Goal: Navigation & Orientation: Understand site structure

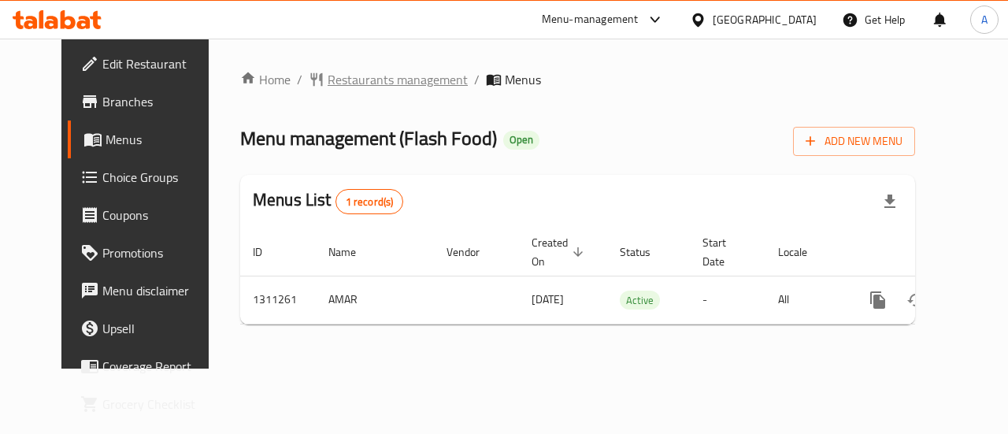
click at [355, 72] on span "Restaurants management" at bounding box center [397, 79] width 140 height 19
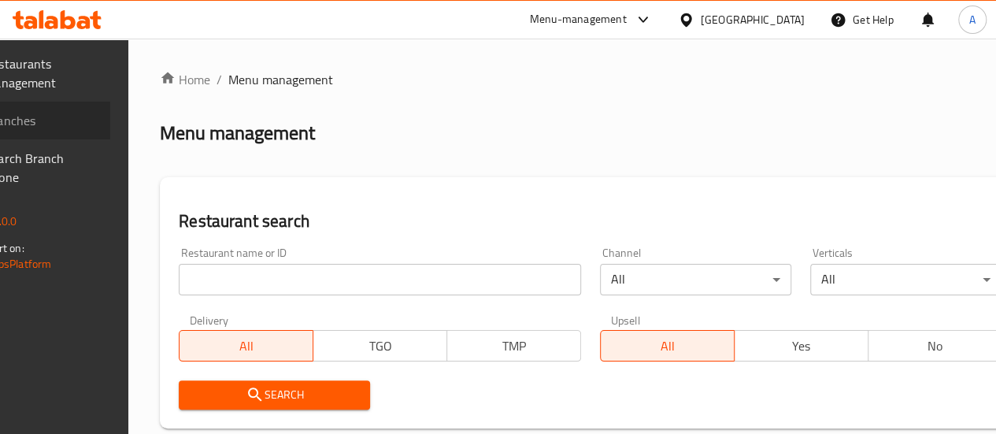
click at [71, 119] on span "Branches" at bounding box center [41, 120] width 113 height 19
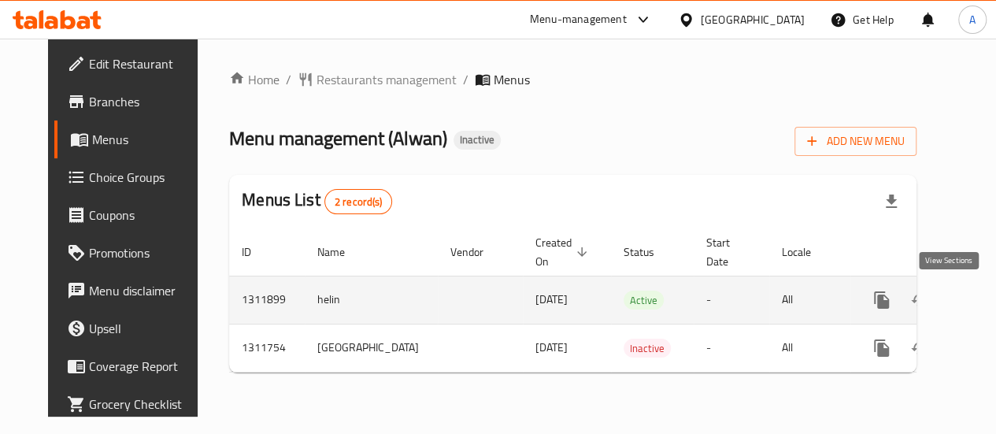
click at [986, 302] on icon "enhanced table" at bounding box center [995, 299] width 19 height 19
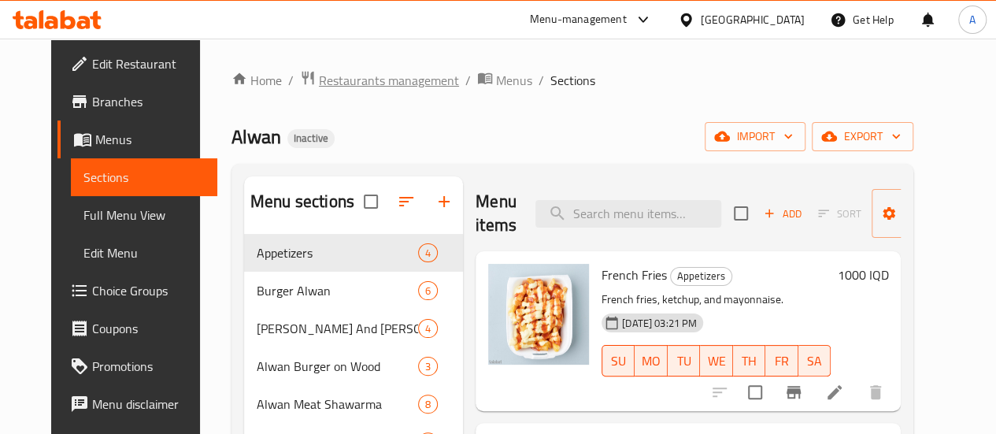
click at [384, 71] on span "Restaurants management" at bounding box center [389, 80] width 140 height 19
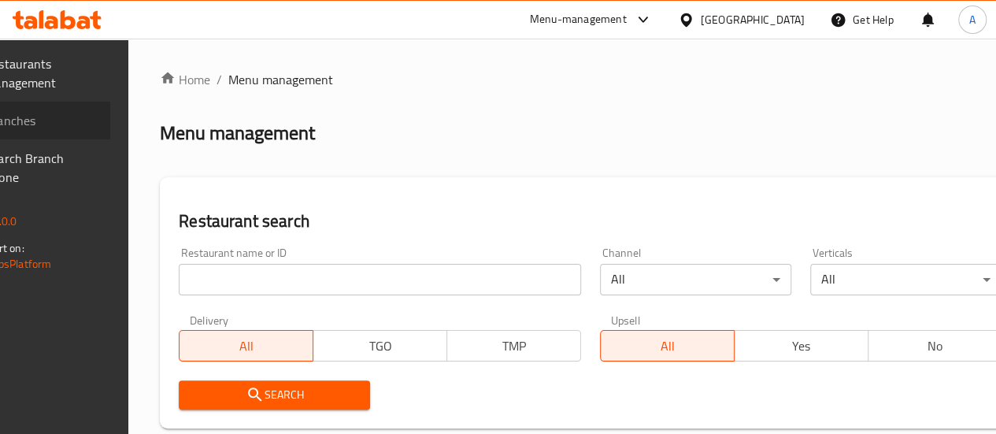
click at [49, 125] on span "Branches" at bounding box center [41, 120] width 113 height 19
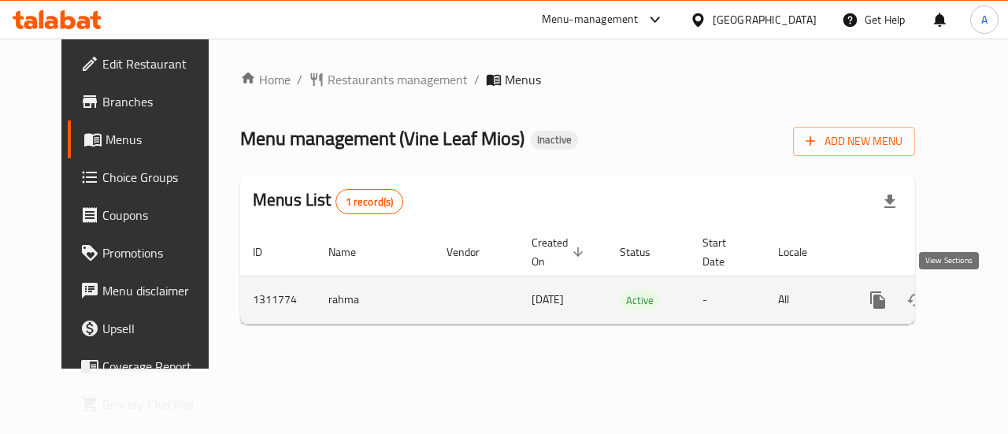
click at [972, 300] on link "enhanced table" at bounding box center [991, 300] width 38 height 38
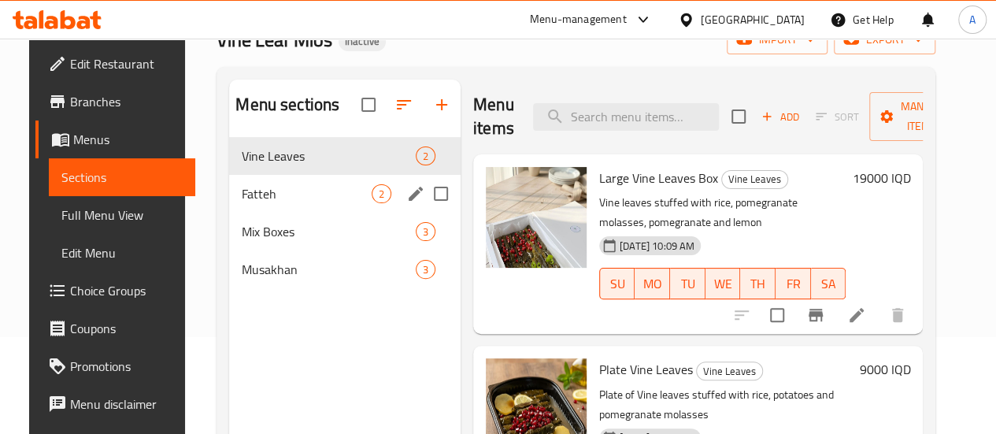
scroll to position [63, 0]
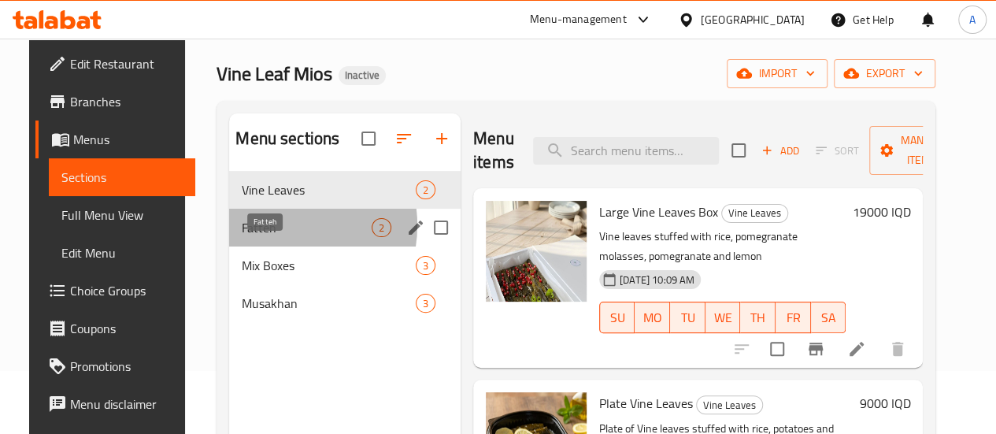
click at [258, 237] on span "Fatteh" at bounding box center [307, 227] width 130 height 19
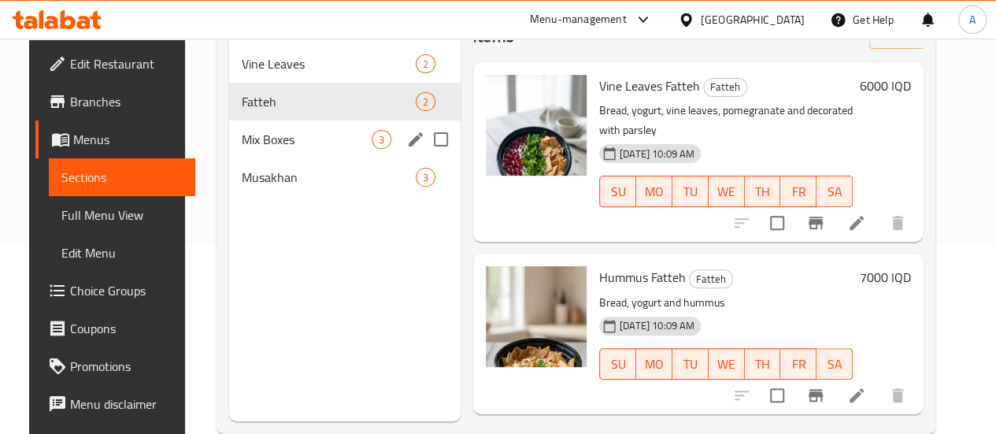
scroll to position [142, 0]
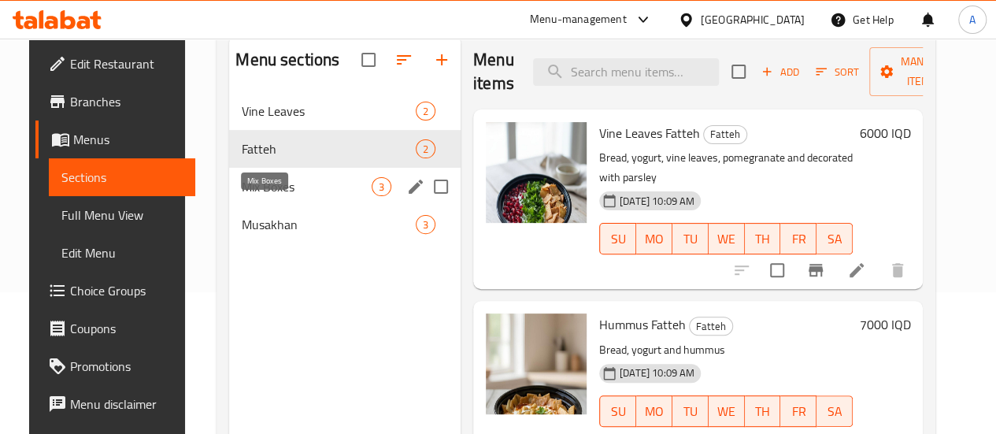
click at [263, 196] on span "Mix Boxes" at bounding box center [307, 186] width 130 height 19
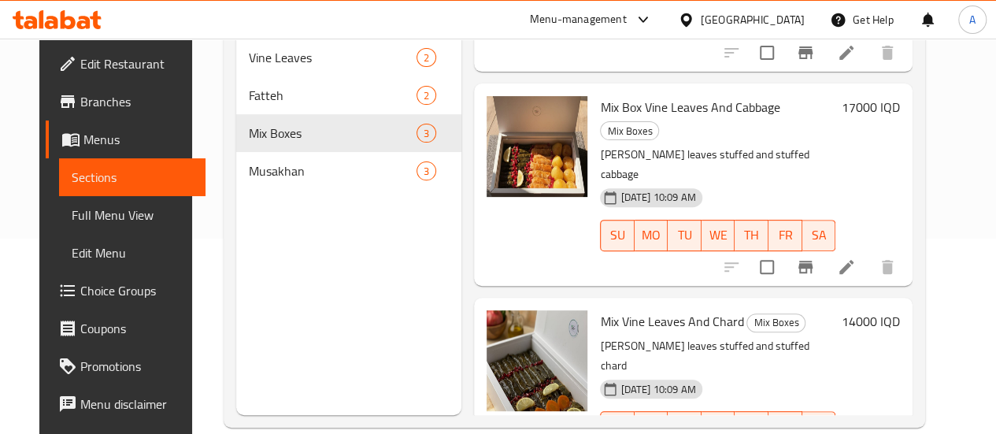
scroll to position [220, 0]
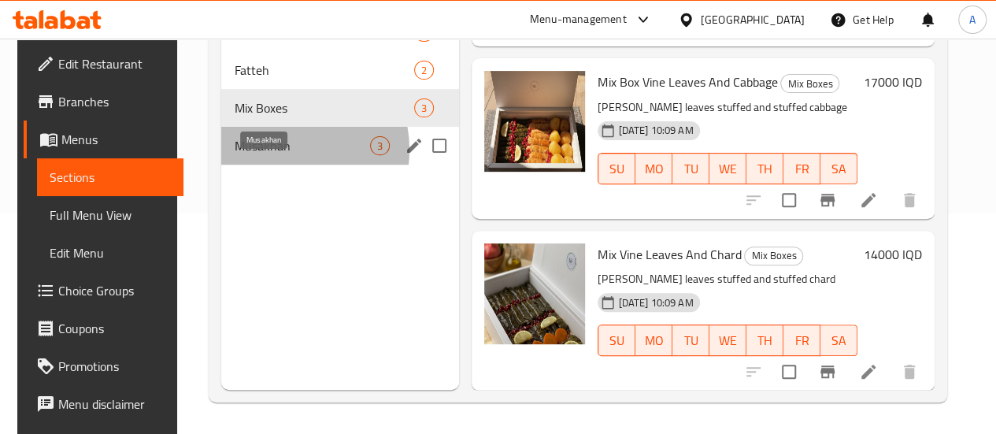
click at [274, 155] on span "Musakhan" at bounding box center [302, 145] width 136 height 19
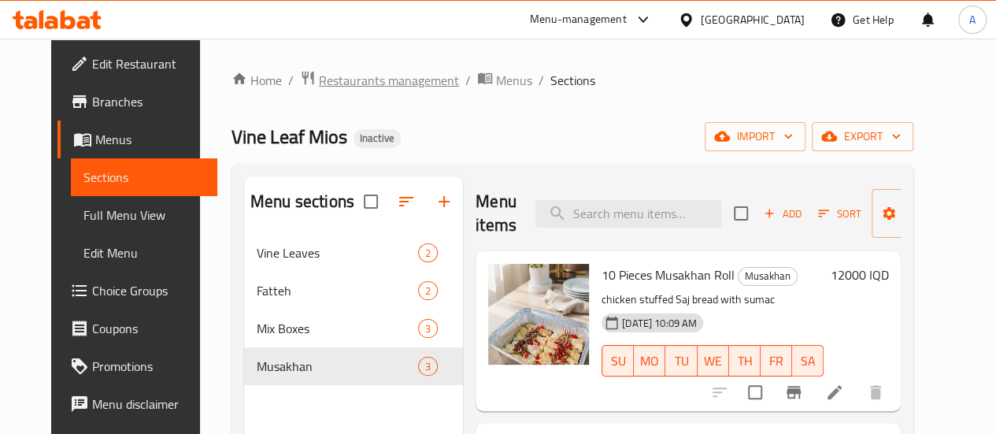
click at [361, 83] on span "Restaurants management" at bounding box center [389, 80] width 140 height 19
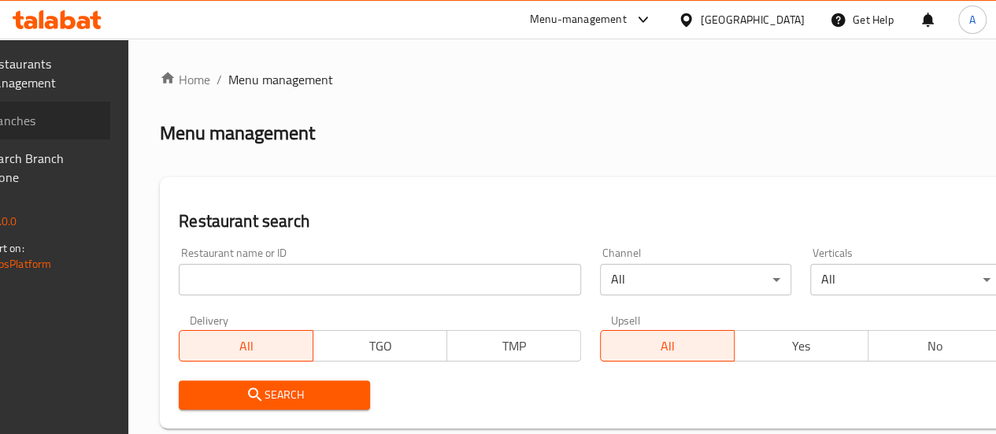
click at [73, 124] on span "Branches" at bounding box center [41, 120] width 113 height 19
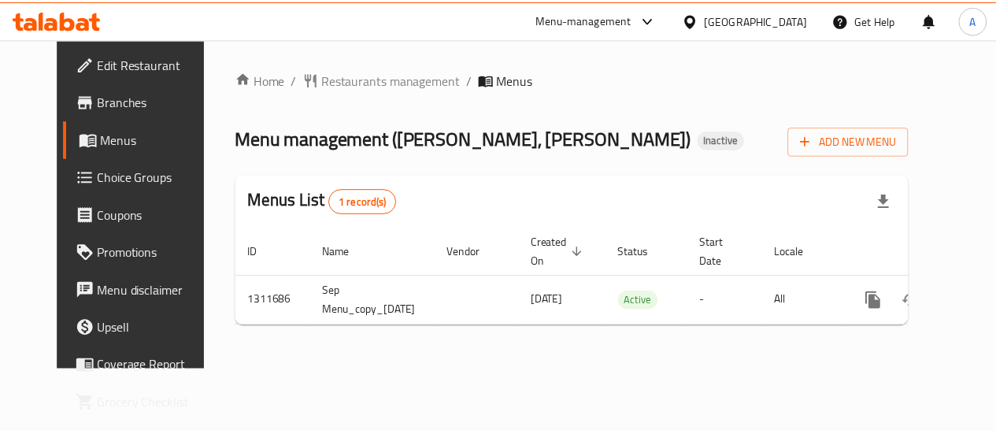
scroll to position [0, 39]
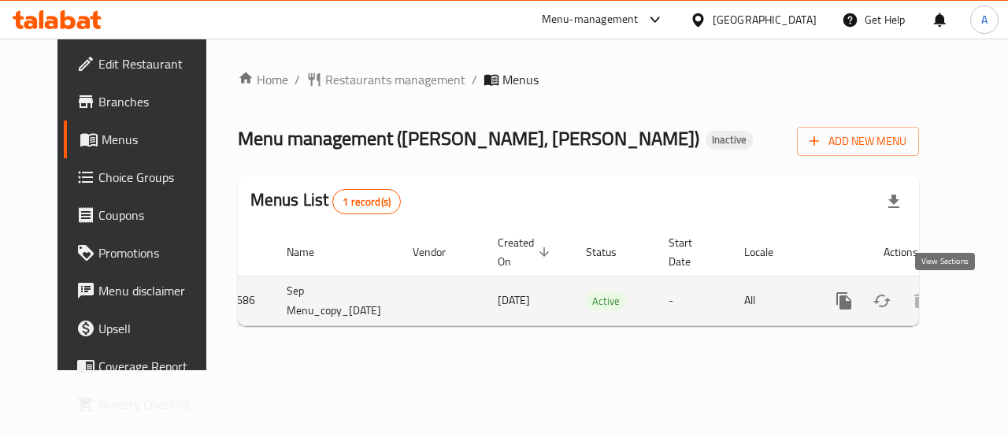
click at [950, 294] on icon "enhanced table" at bounding box center [957, 301] width 14 height 14
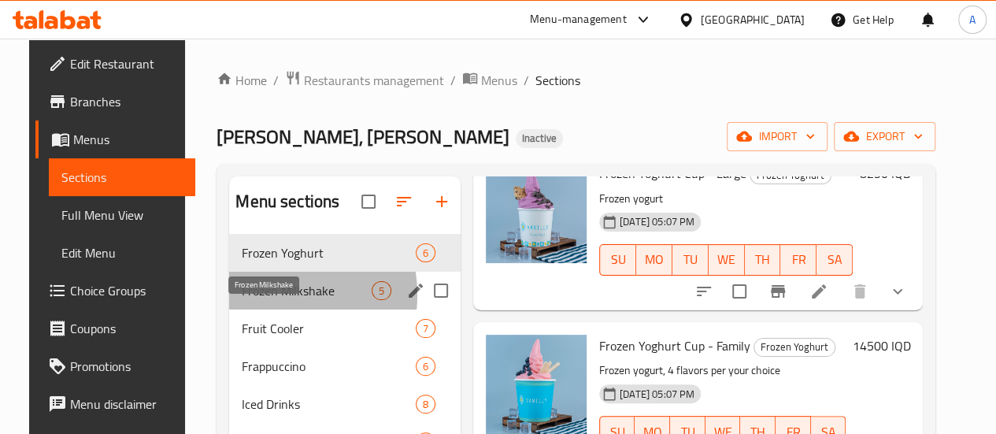
click at [245, 300] on span "Frozen Milkshake" at bounding box center [307, 290] width 130 height 19
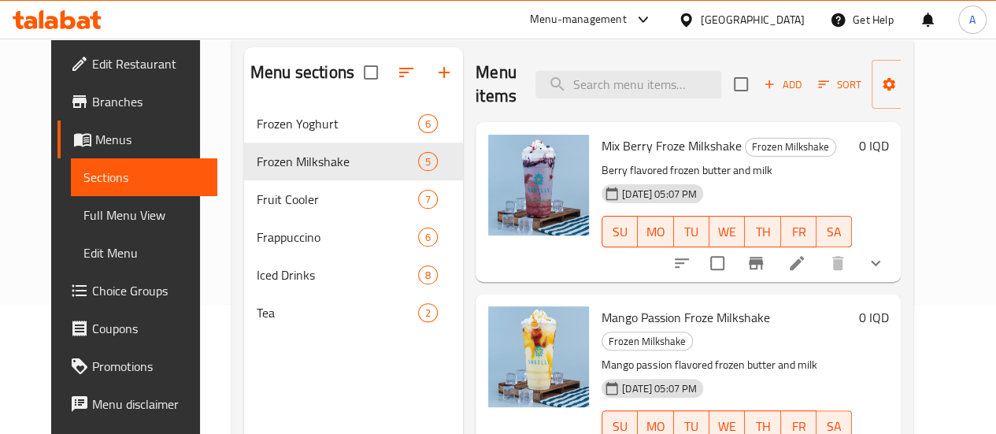
scroll to position [63, 0]
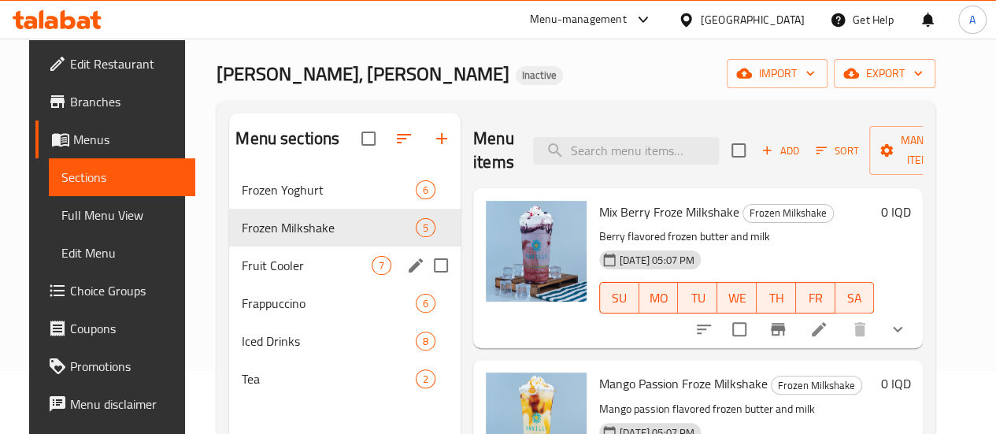
click at [287, 278] on div "Fruit Cooler 7" at bounding box center [344, 265] width 231 height 38
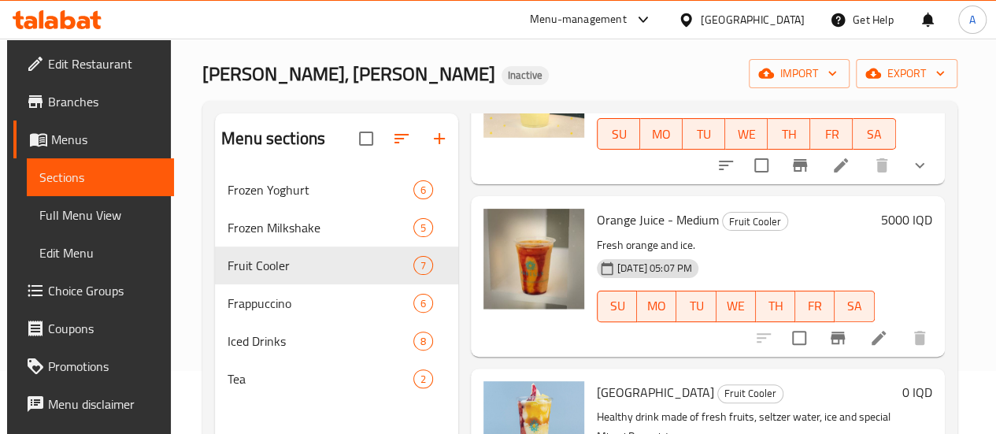
scroll to position [220, 0]
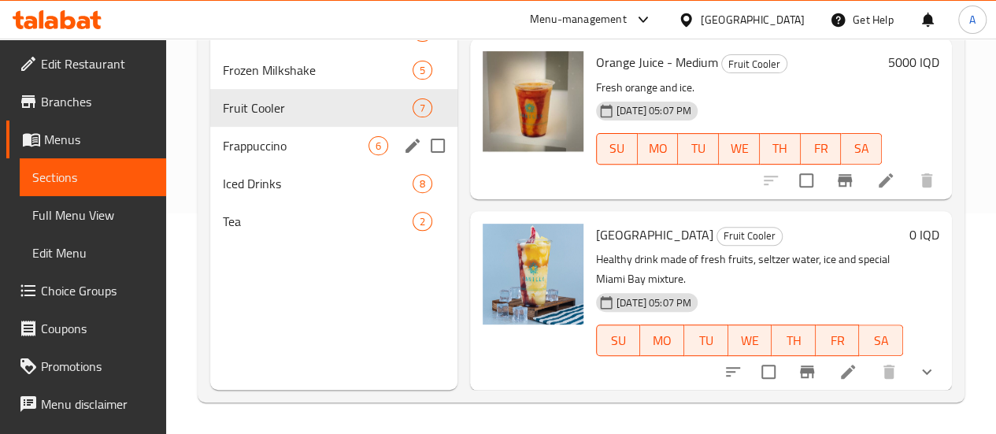
click at [271, 155] on span "Frappuccino" at bounding box center [296, 145] width 146 height 19
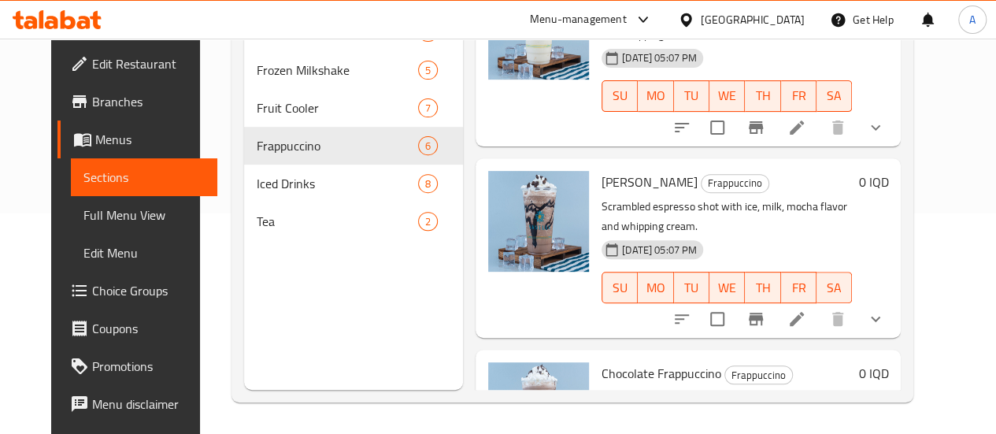
scroll to position [680, 0]
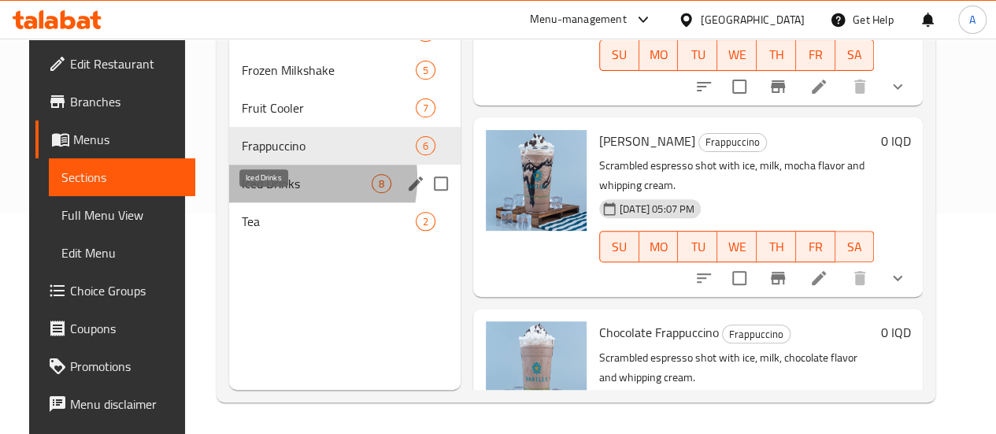
click at [253, 193] on span "Iced Drinks" at bounding box center [307, 183] width 130 height 19
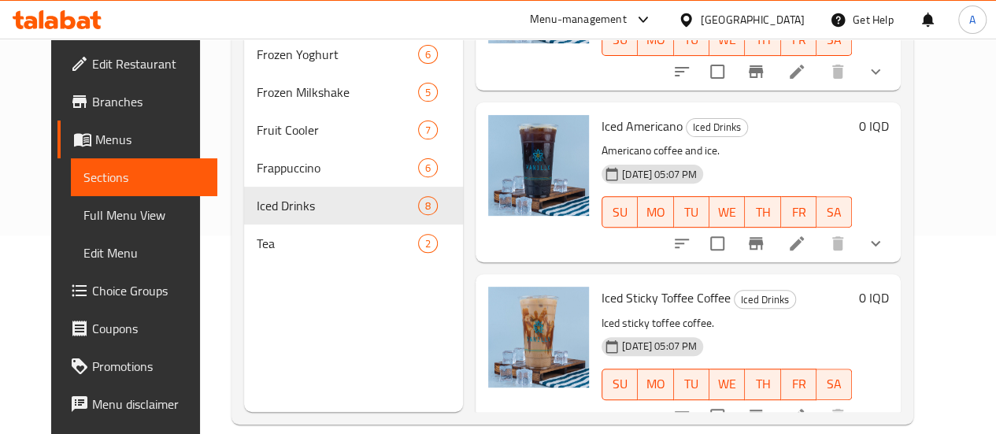
scroll to position [220, 0]
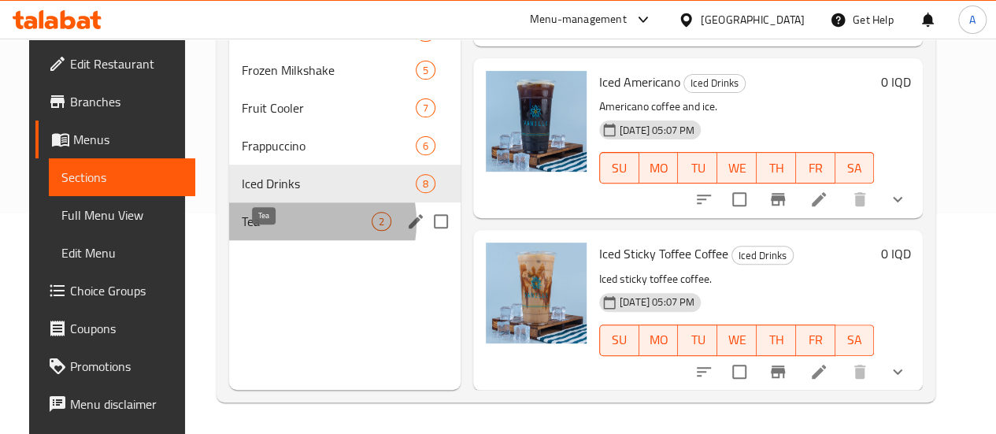
click at [275, 231] on span "Tea" at bounding box center [307, 221] width 130 height 19
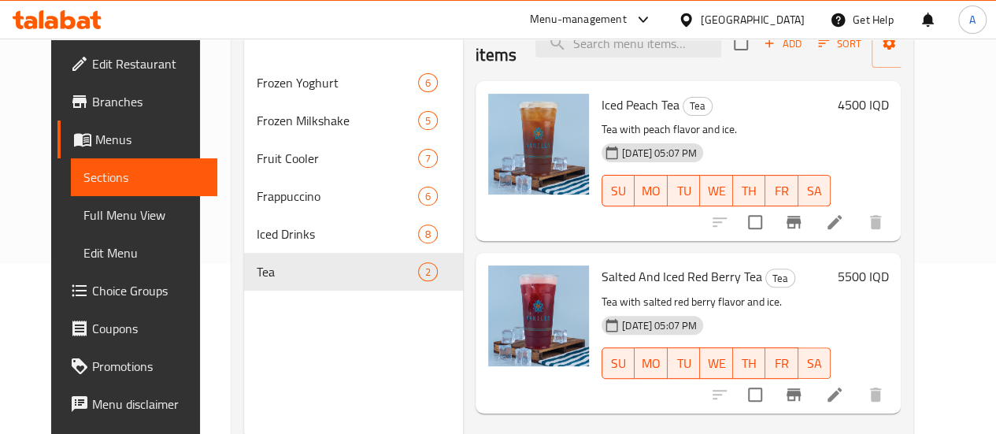
scroll to position [220, 0]
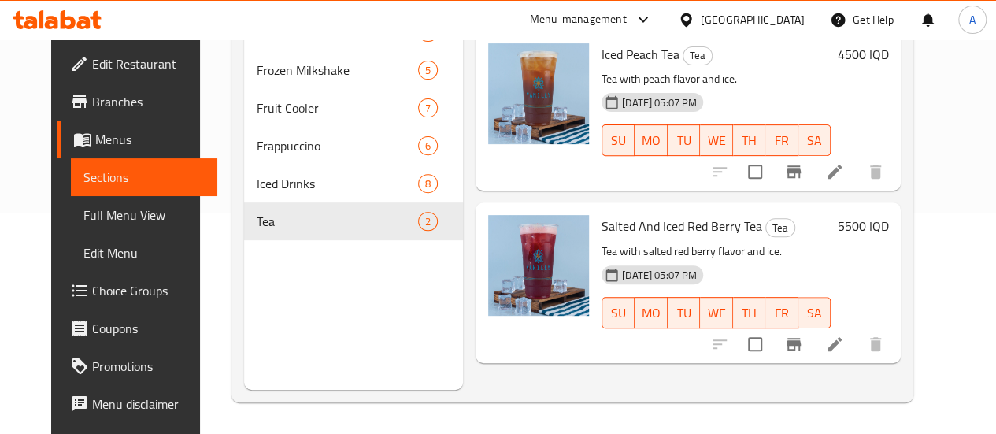
click at [261, 358] on div "Menu sections Frozen Yoghurt 6 Frozen Milkshake 5 Fruit Cooler 7 Frappuccino 6 …" at bounding box center [353, 173] width 219 height 434
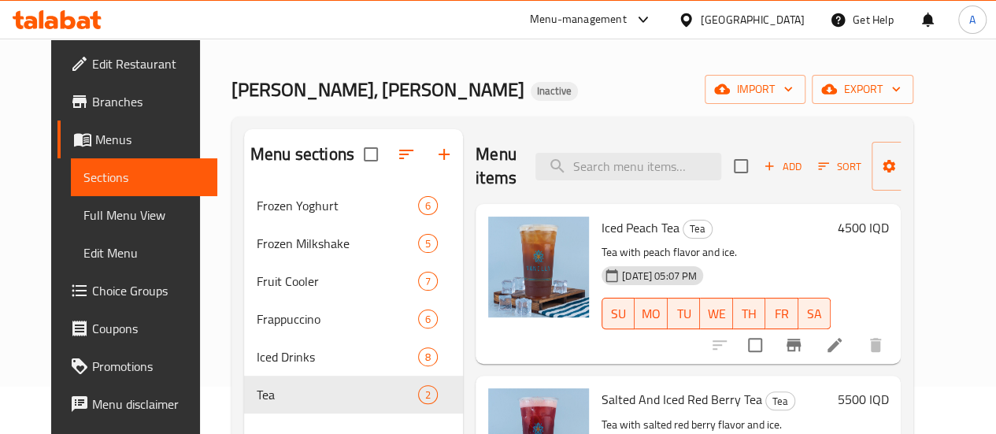
scroll to position [0, 0]
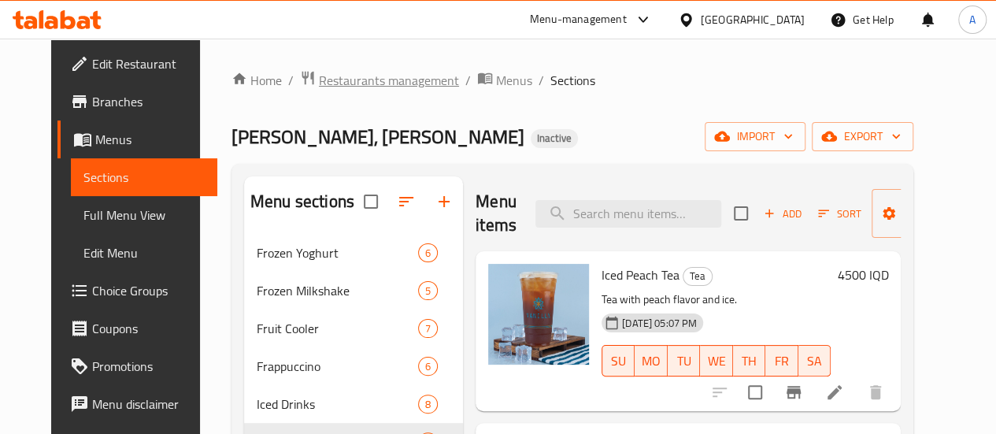
click at [364, 71] on span "Restaurants management" at bounding box center [389, 80] width 140 height 19
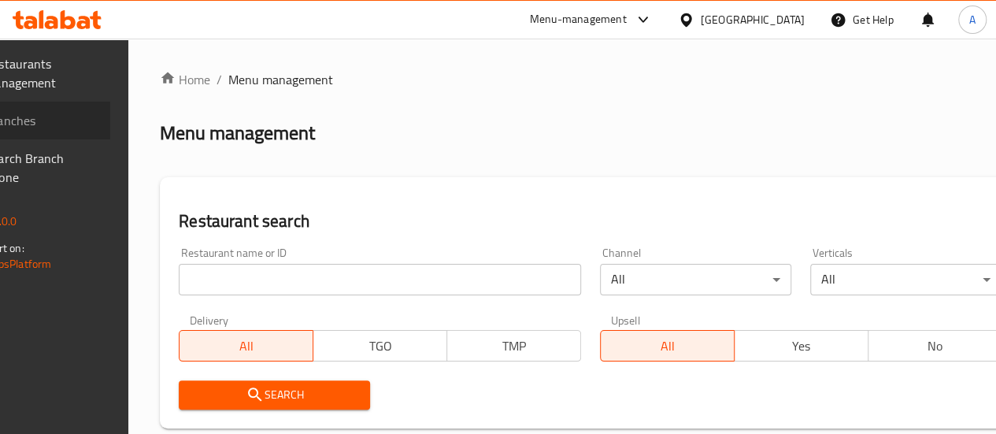
click at [55, 122] on span "Branches" at bounding box center [41, 120] width 113 height 19
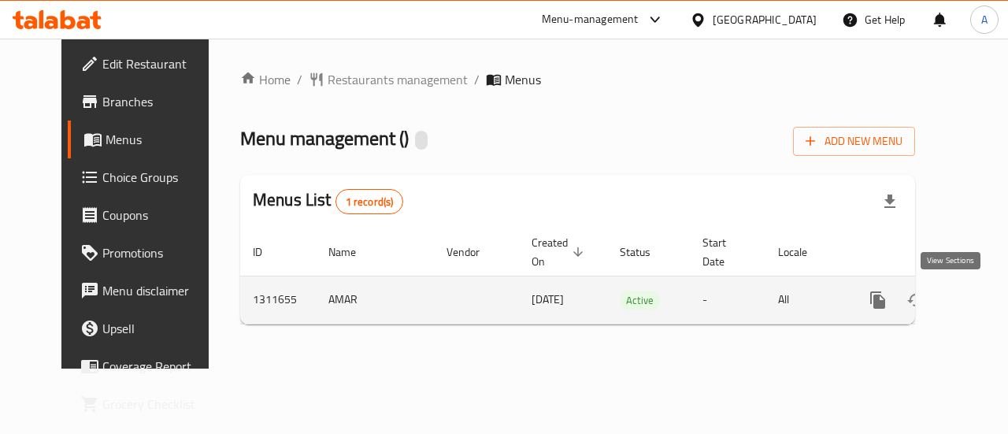
click at [982, 300] on icon "enhanced table" at bounding box center [991, 299] width 19 height 19
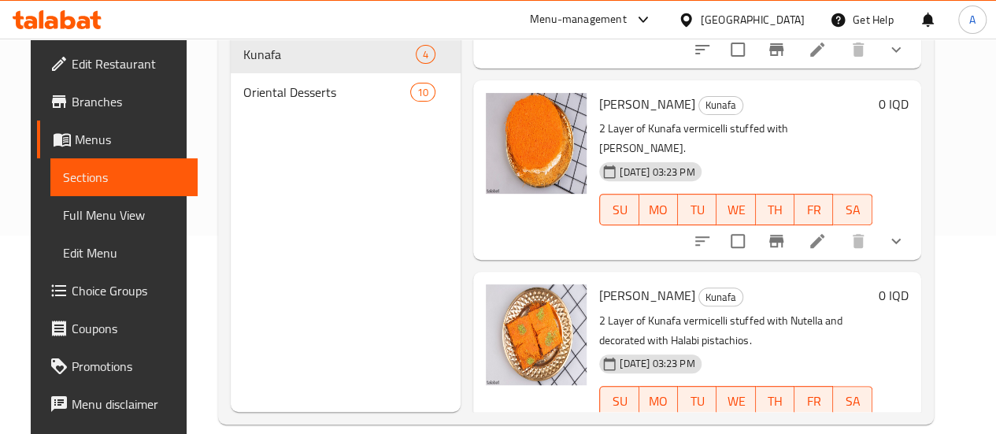
scroll to position [220, 0]
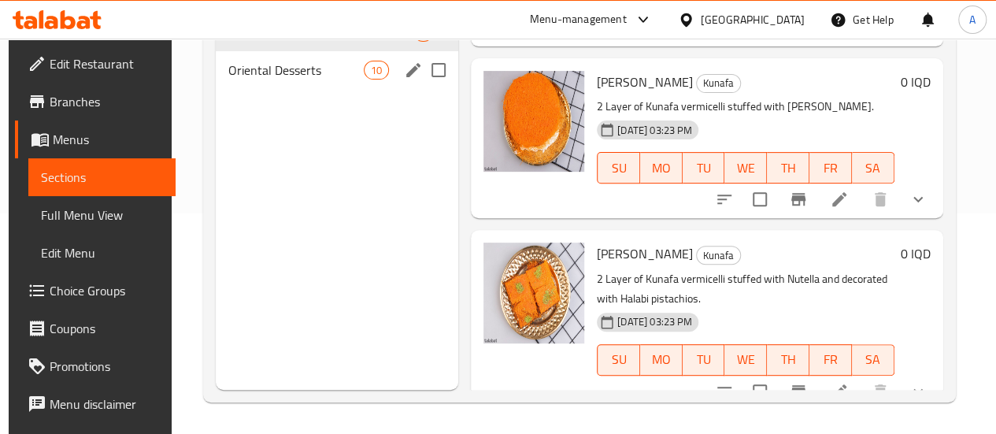
click at [257, 80] on span "Oriental Desserts" at bounding box center [295, 70] width 135 height 19
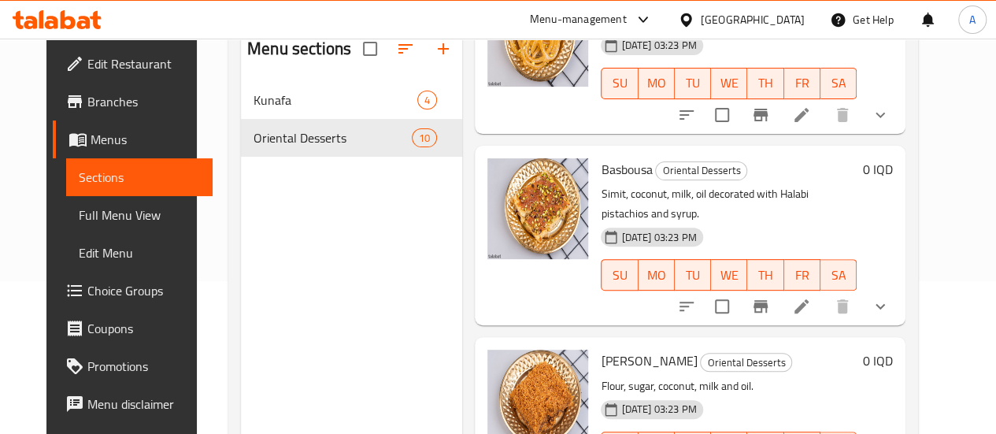
scroll to position [220, 0]
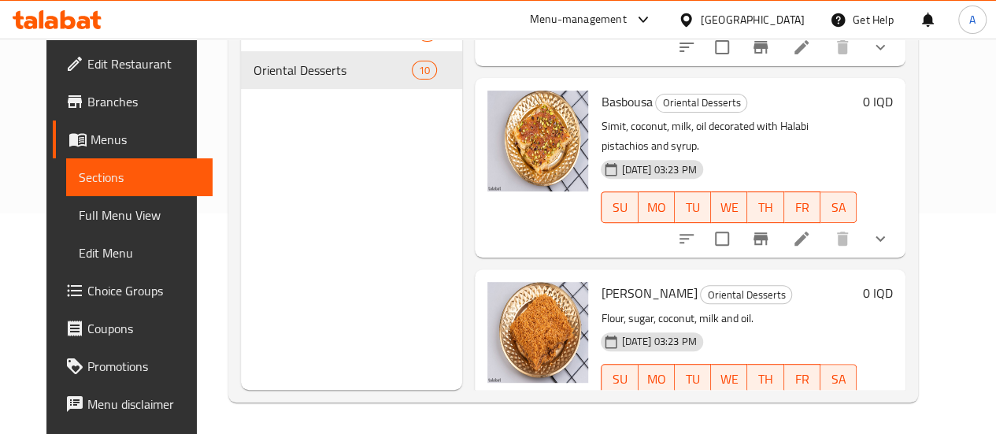
click at [255, 261] on div "Menu sections Kunafa 4 Oriental Desserts 10" at bounding box center [351, 173] width 221 height 434
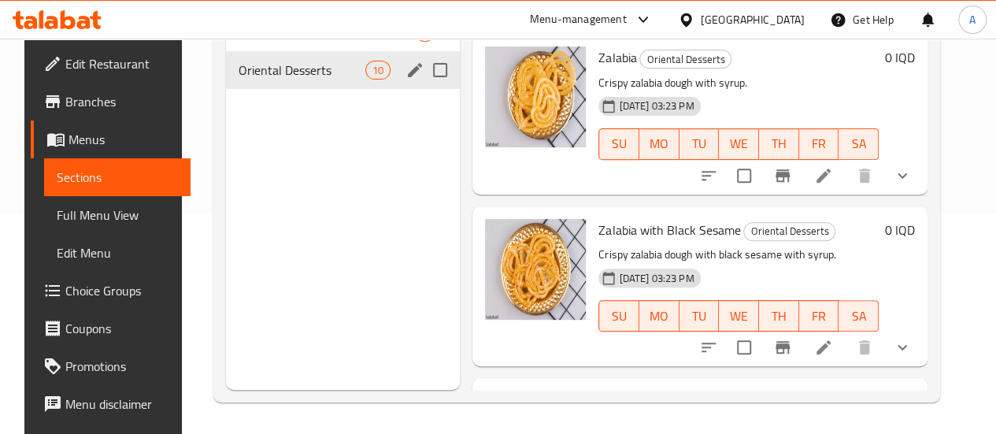
scroll to position [0, 0]
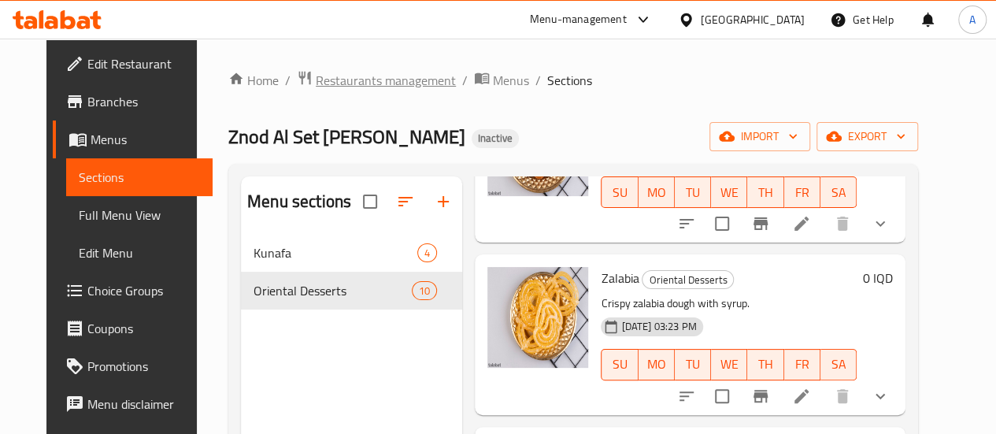
click at [362, 86] on span "Restaurants management" at bounding box center [386, 80] width 140 height 19
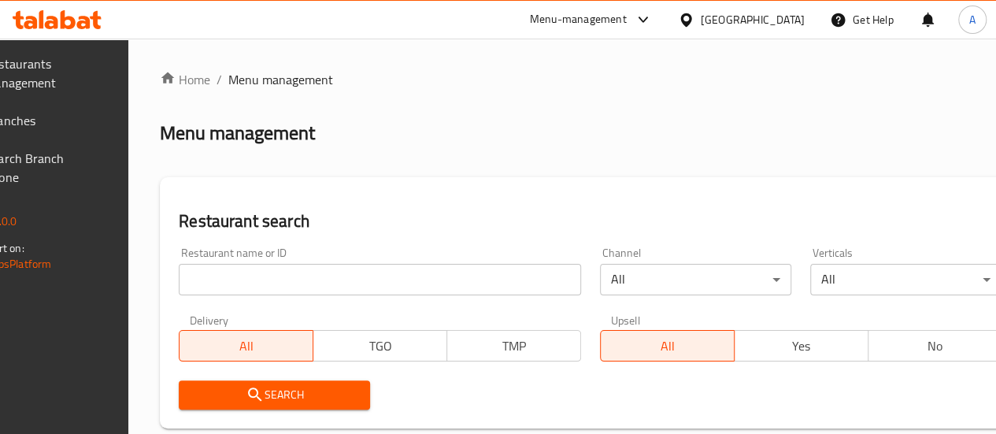
click at [41, 120] on span "Branches" at bounding box center [41, 120] width 113 height 19
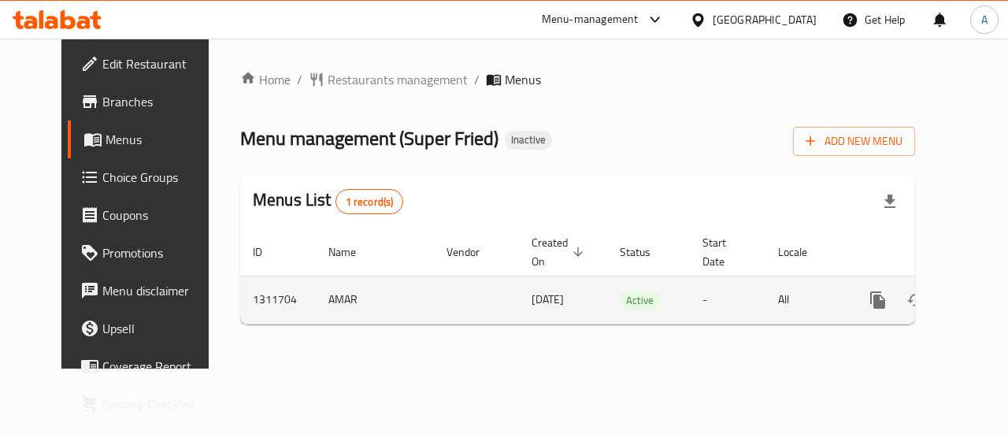
click at [969, 294] on td "enhanced table" at bounding box center [934, 300] width 176 height 48
click at [982, 299] on icon "enhanced table" at bounding box center [991, 299] width 19 height 19
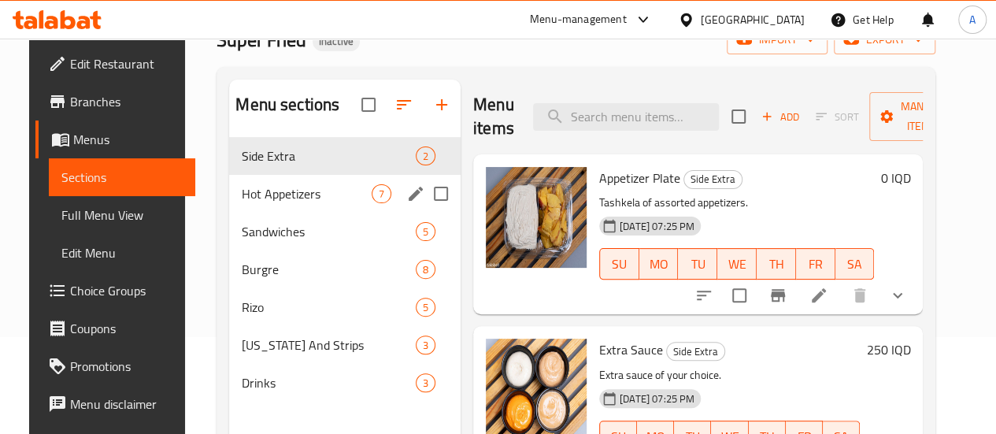
scroll to position [63, 0]
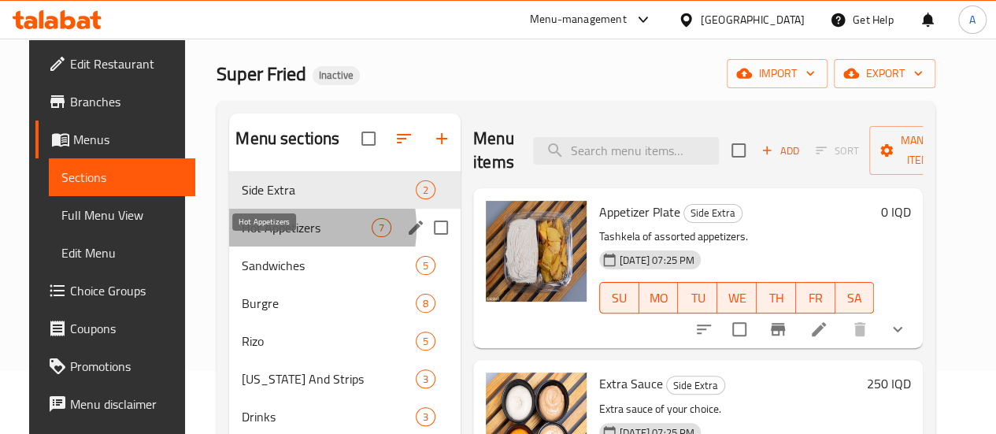
click at [268, 237] on span "Hot Appetizers" at bounding box center [307, 227] width 130 height 19
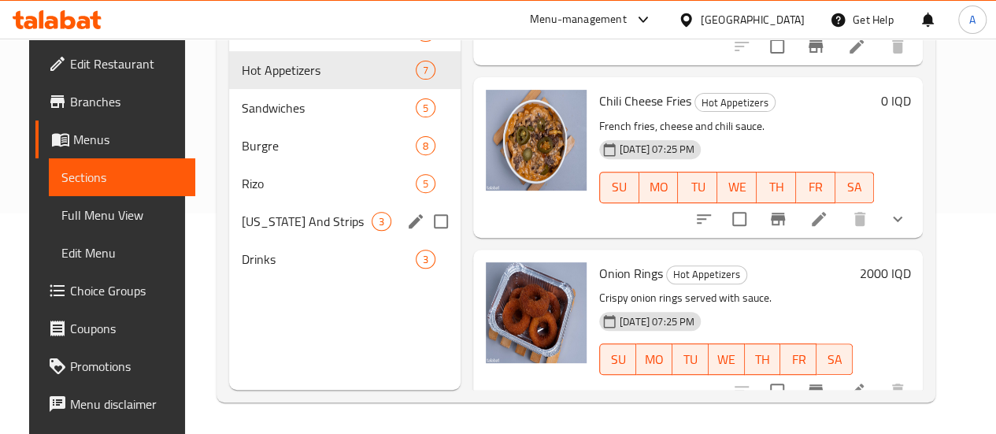
scroll to position [142, 0]
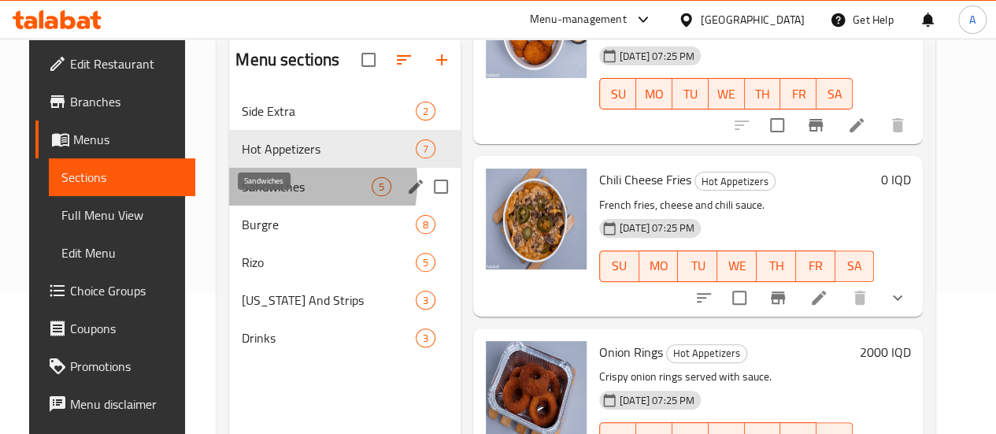
click at [267, 196] on span "Sandwiches" at bounding box center [307, 186] width 130 height 19
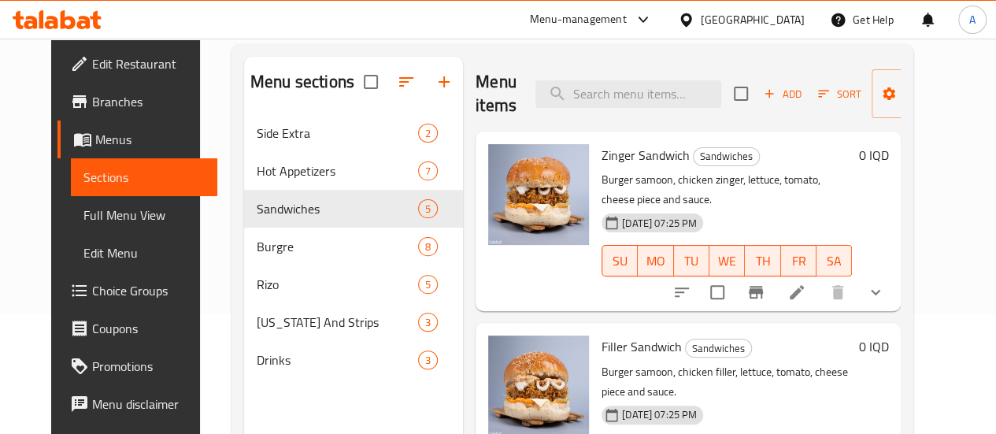
scroll to position [63, 0]
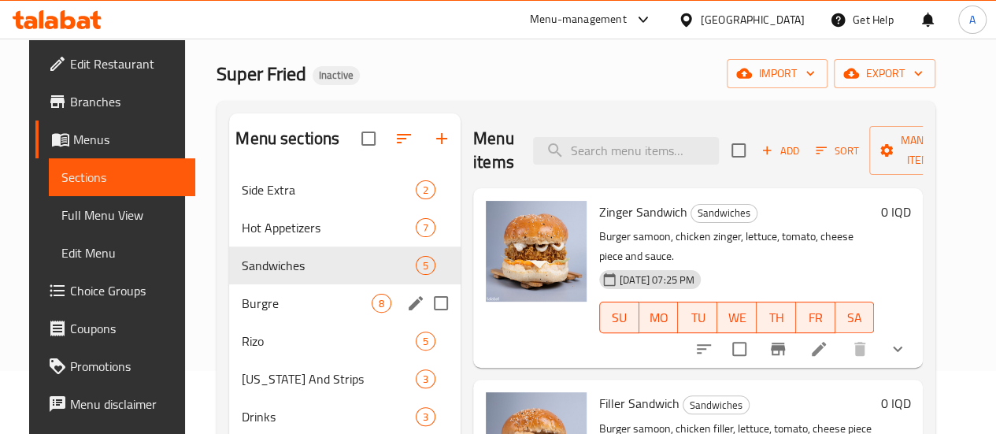
click at [242, 312] on span "Burgre" at bounding box center [307, 303] width 130 height 19
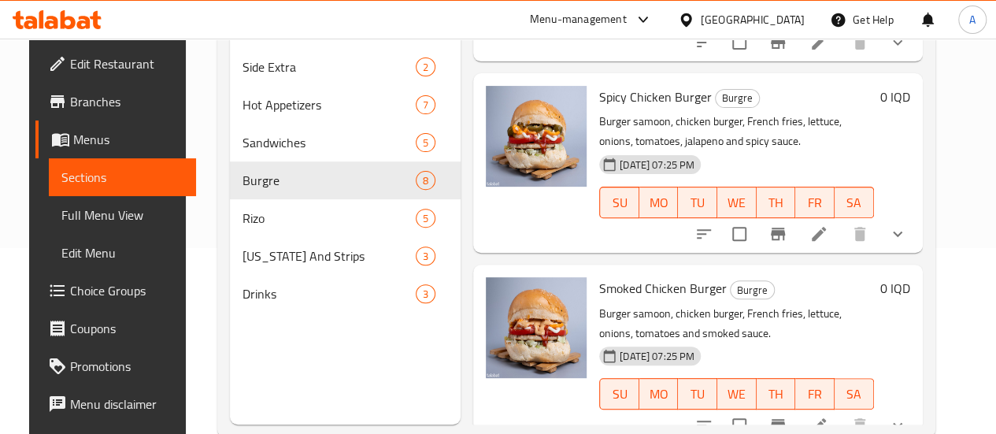
scroll to position [220, 0]
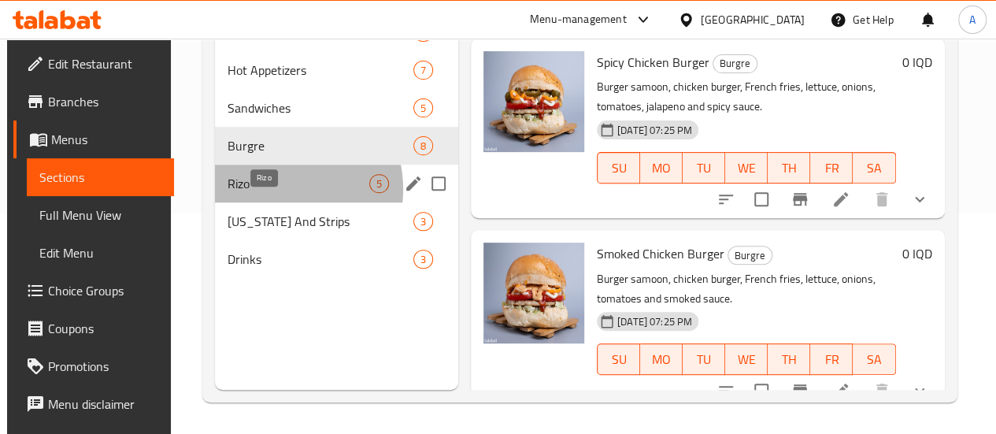
click at [269, 193] on span "Rizo" at bounding box center [298, 183] width 142 height 19
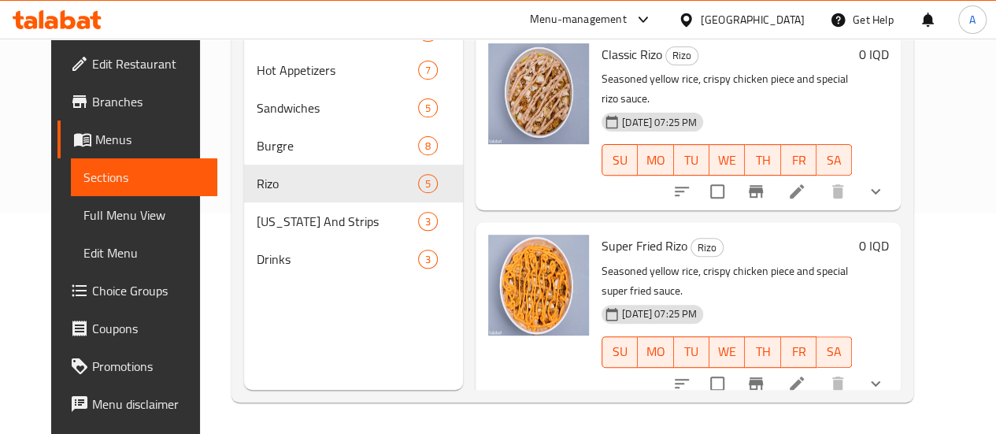
scroll to position [142, 0]
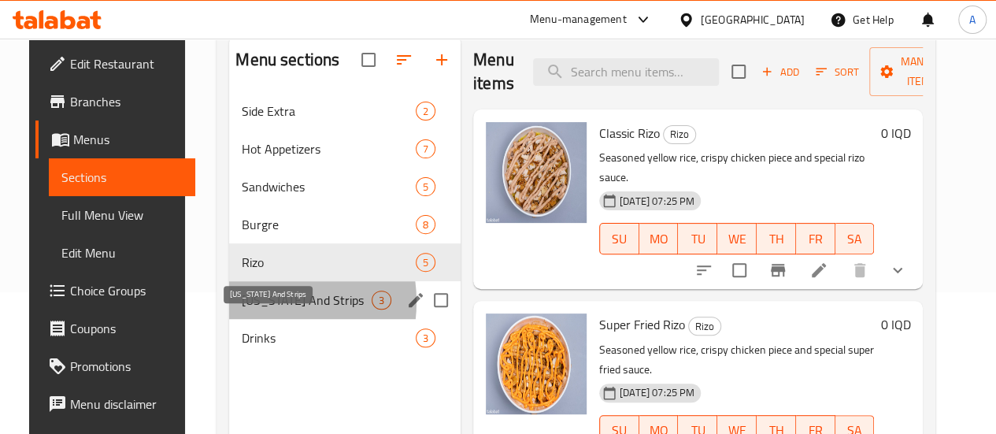
click at [244, 309] on span "Kentucky And Strips" at bounding box center [307, 299] width 130 height 19
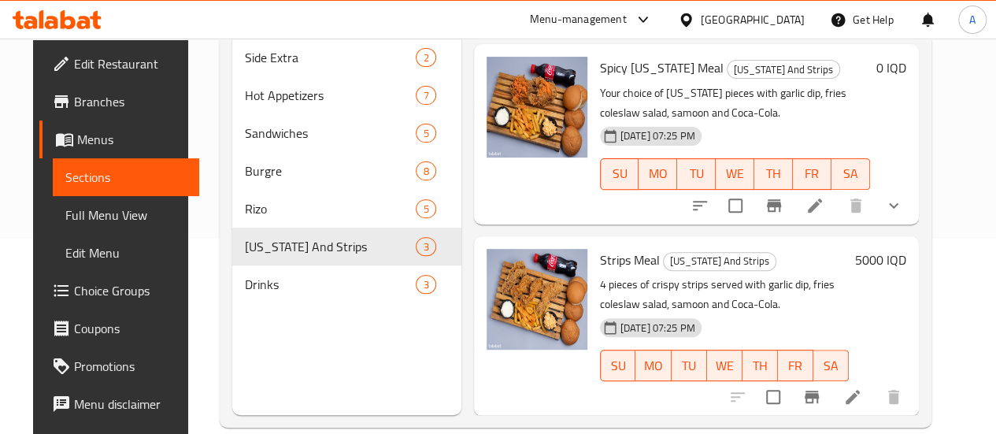
scroll to position [220, 0]
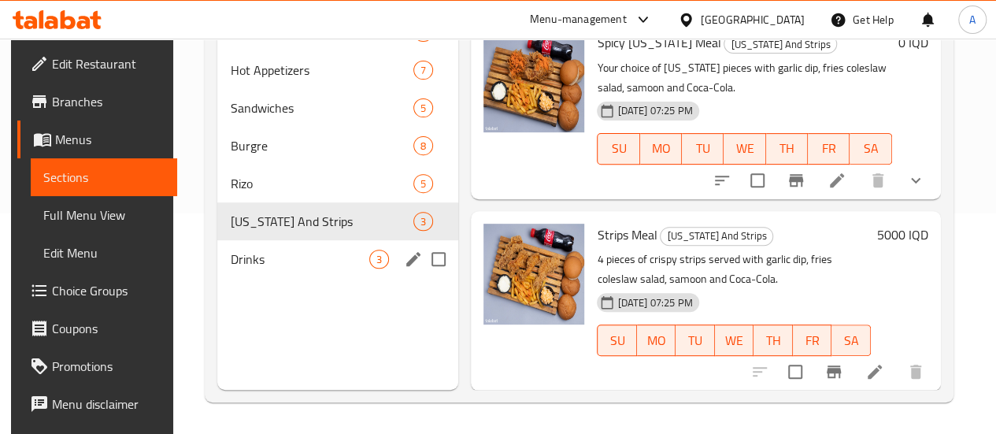
click at [274, 268] on span "Drinks" at bounding box center [299, 259] width 139 height 19
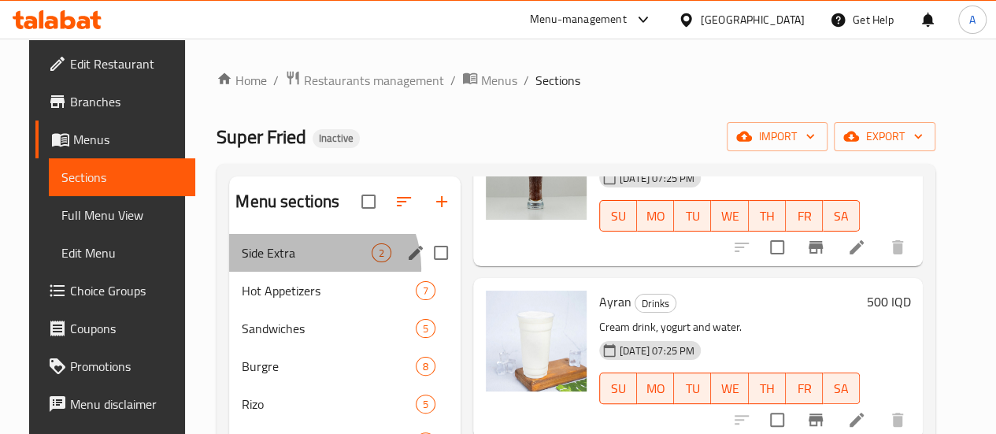
click at [294, 272] on div "Side Extra 2" at bounding box center [344, 253] width 231 height 38
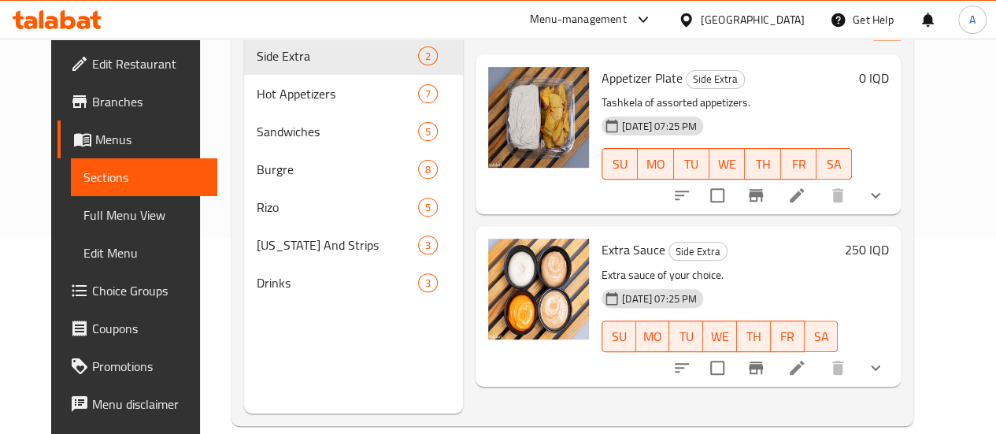
scroll to position [220, 0]
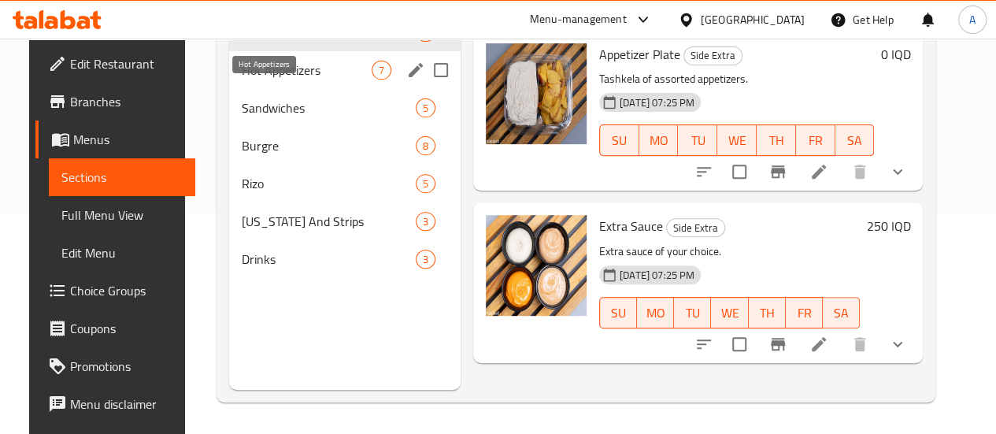
click at [256, 80] on span "Hot Appetizers" at bounding box center [307, 70] width 130 height 19
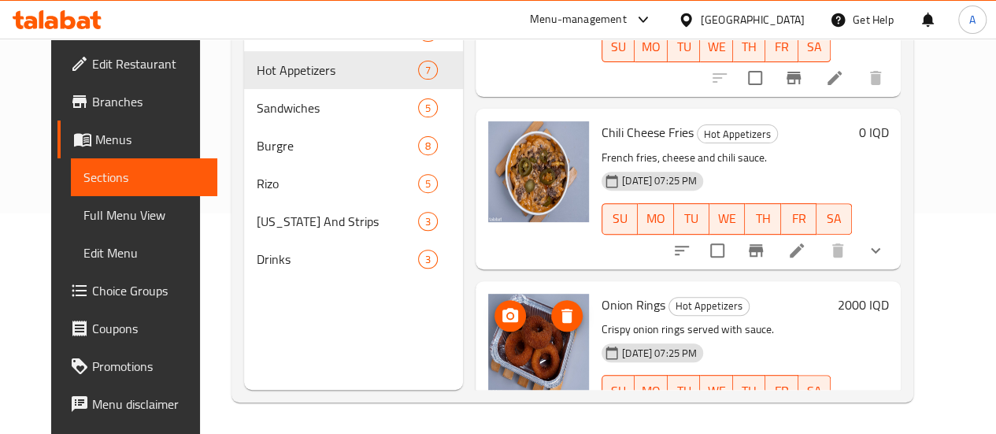
scroll to position [833, 0]
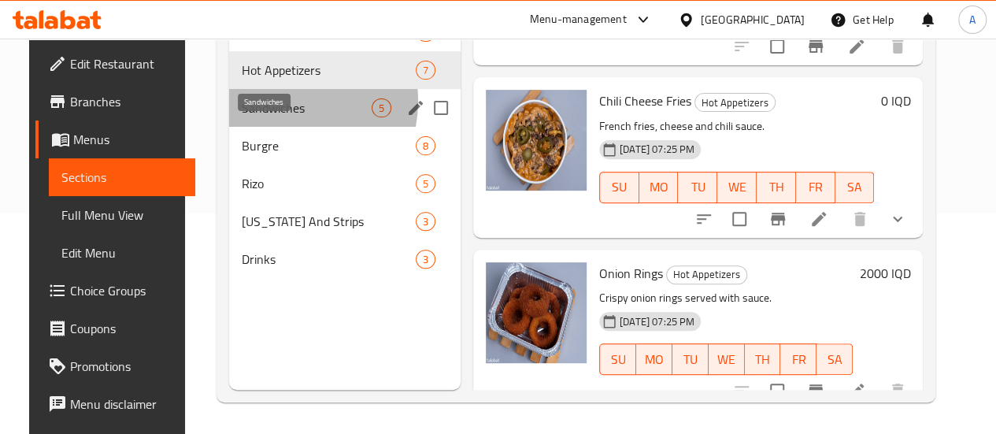
click at [268, 117] on span "Sandwiches" at bounding box center [307, 107] width 130 height 19
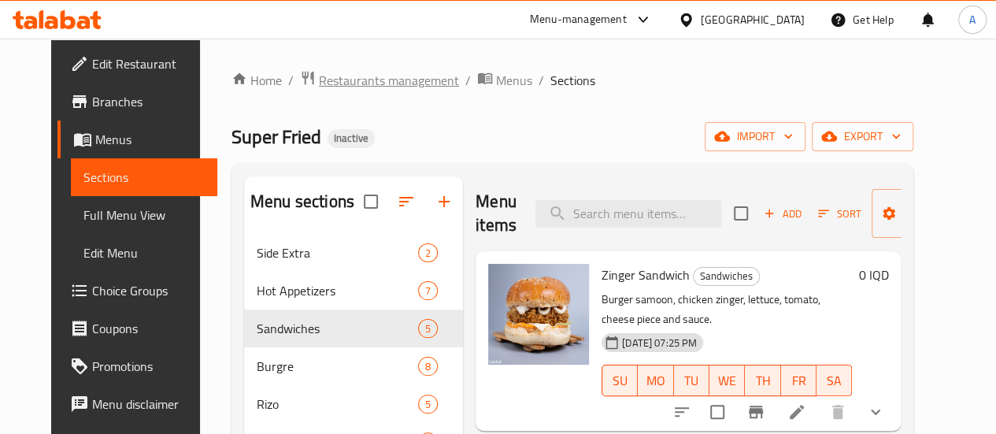
click at [368, 83] on span "Restaurants management" at bounding box center [389, 80] width 140 height 19
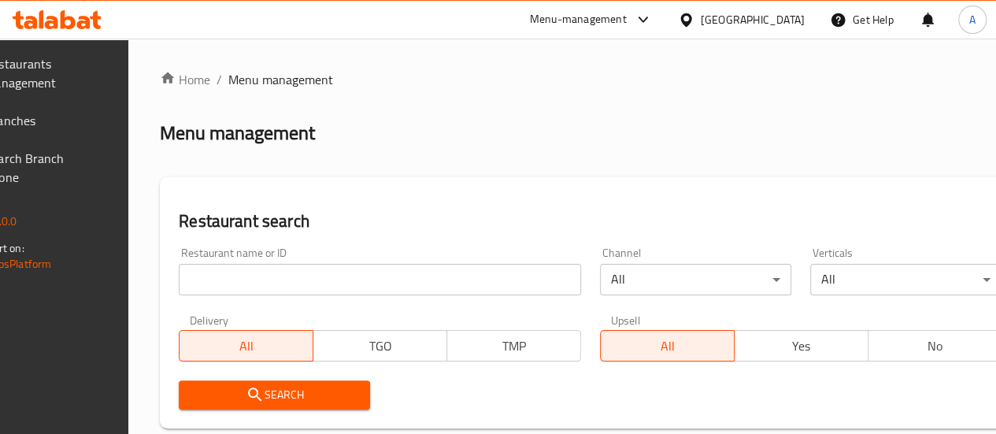
click at [68, 122] on span "Branches" at bounding box center [41, 120] width 113 height 19
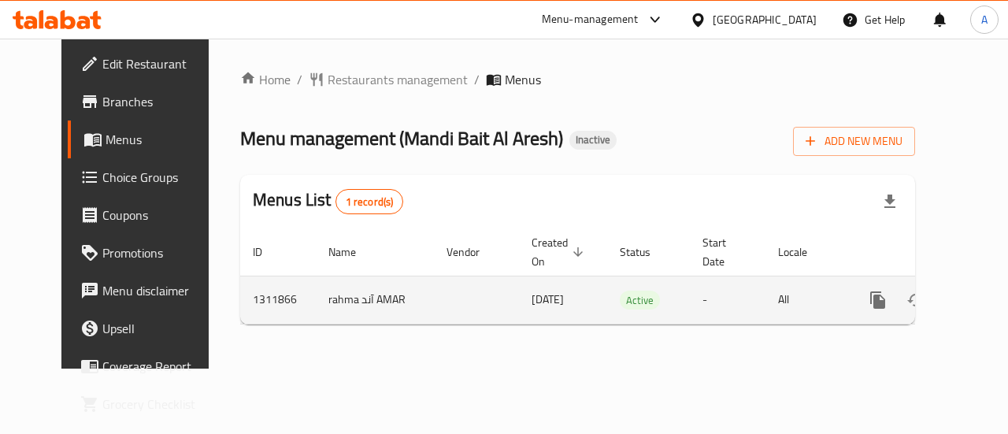
click at [972, 296] on link "enhanced table" at bounding box center [991, 300] width 38 height 38
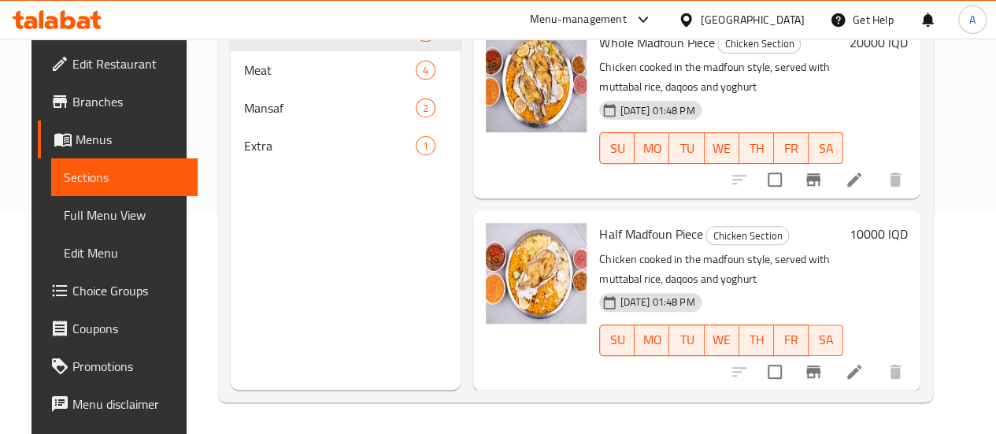
scroll to position [63, 0]
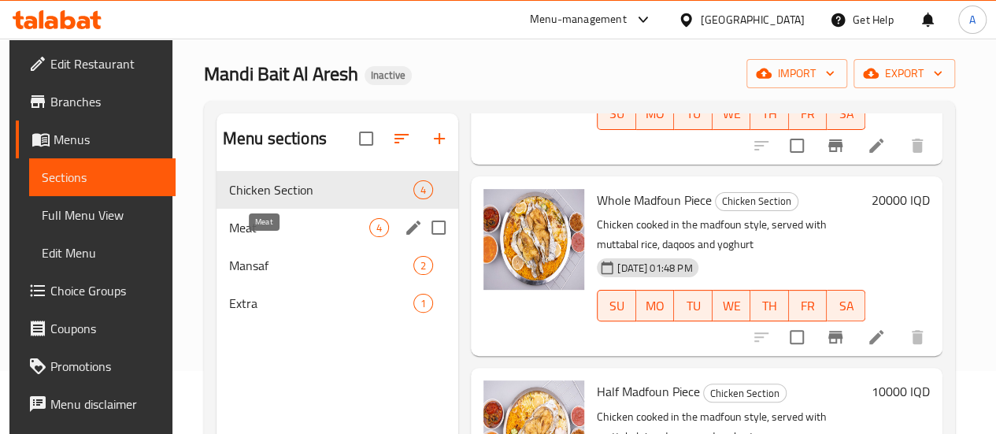
click at [252, 237] on span "Meat" at bounding box center [299, 227] width 140 height 19
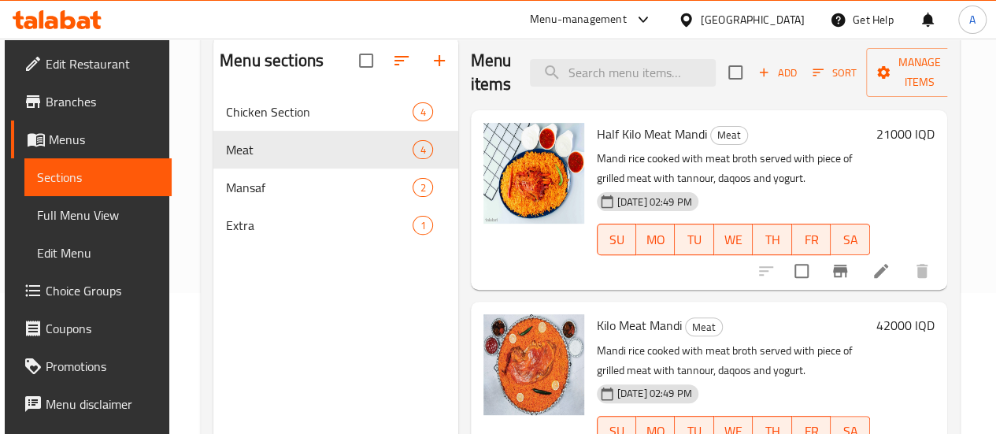
scroll to position [63, 0]
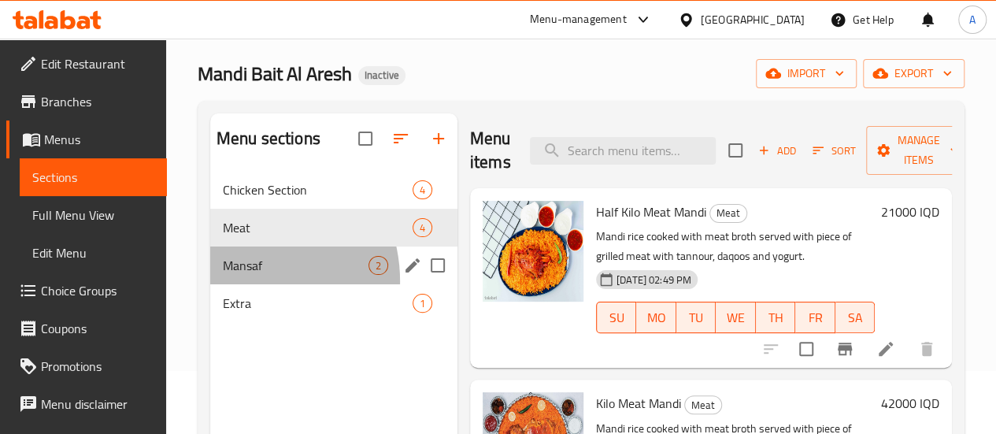
click at [236, 284] on div "Mansaf 2" at bounding box center [333, 265] width 247 height 38
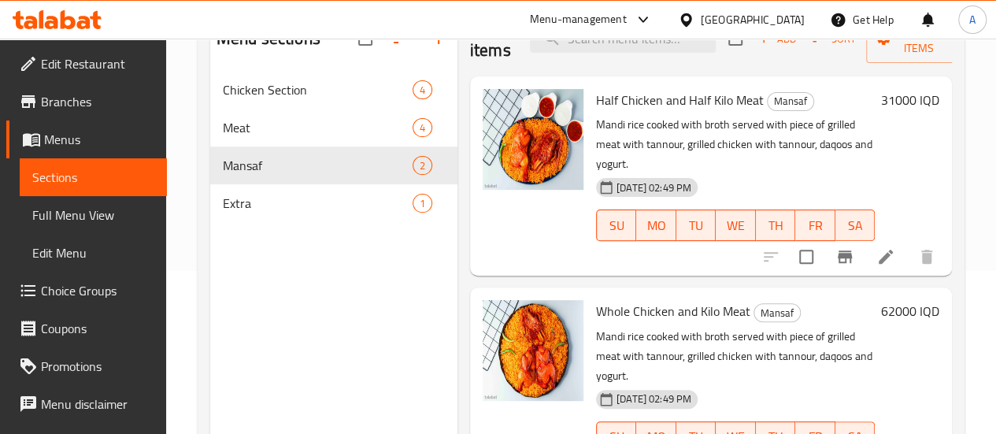
scroll to position [220, 0]
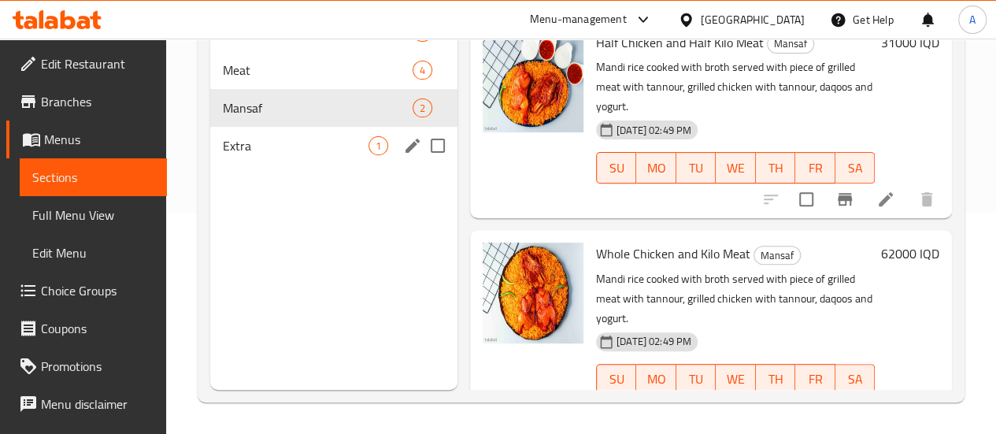
drag, startPoint x: 250, startPoint y: 167, endPoint x: 351, endPoint y: 212, distance: 110.3
click at [251, 155] on span "Extra" at bounding box center [296, 145] width 146 height 19
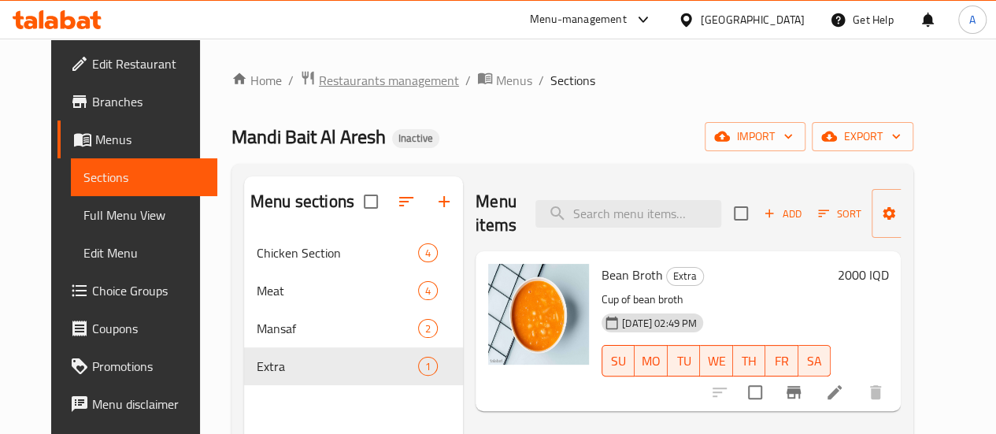
click at [340, 76] on span "Restaurants management" at bounding box center [389, 80] width 140 height 19
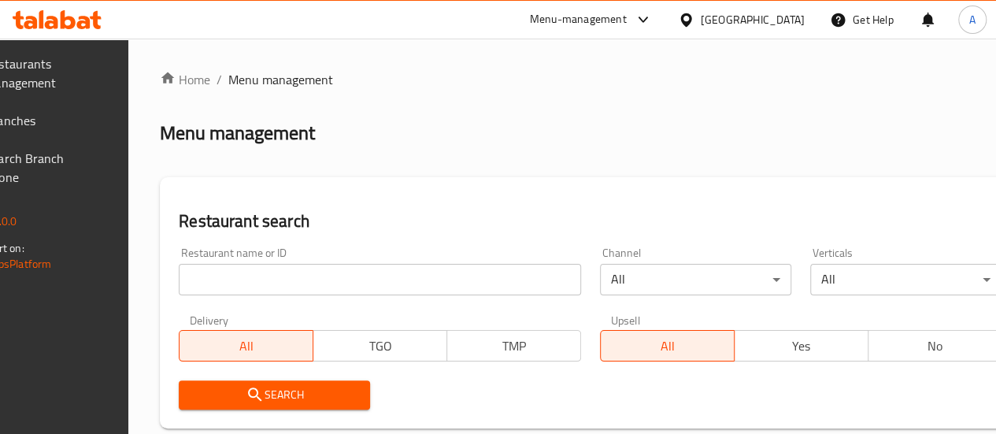
click at [61, 118] on span "Branches" at bounding box center [41, 120] width 113 height 19
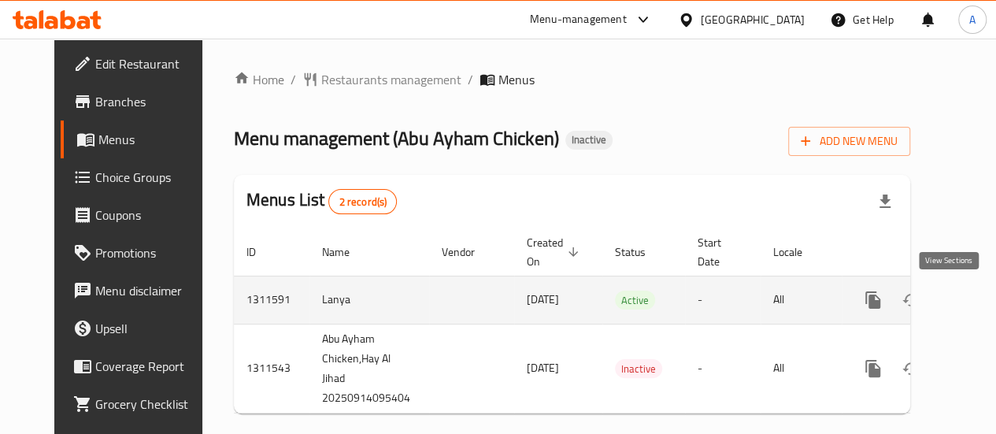
click at [977, 299] on icon "enhanced table" at bounding box center [986, 299] width 19 height 19
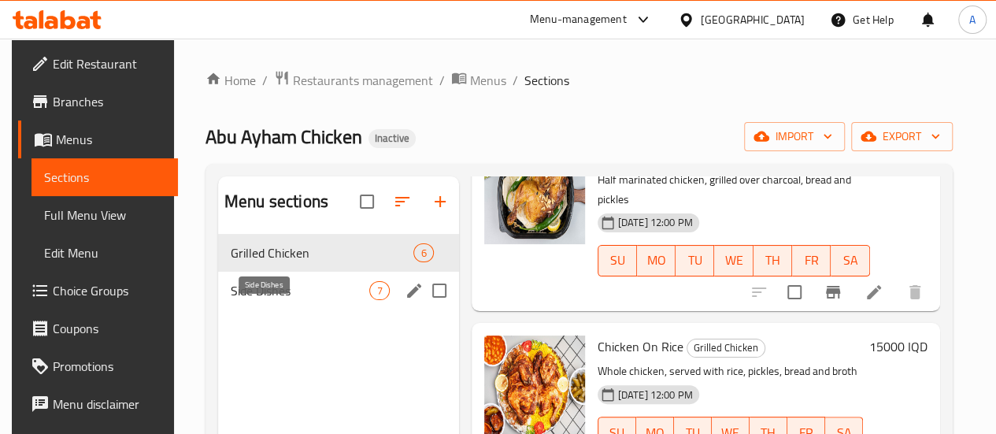
click at [253, 300] on span "Side Dishes" at bounding box center [300, 290] width 139 height 19
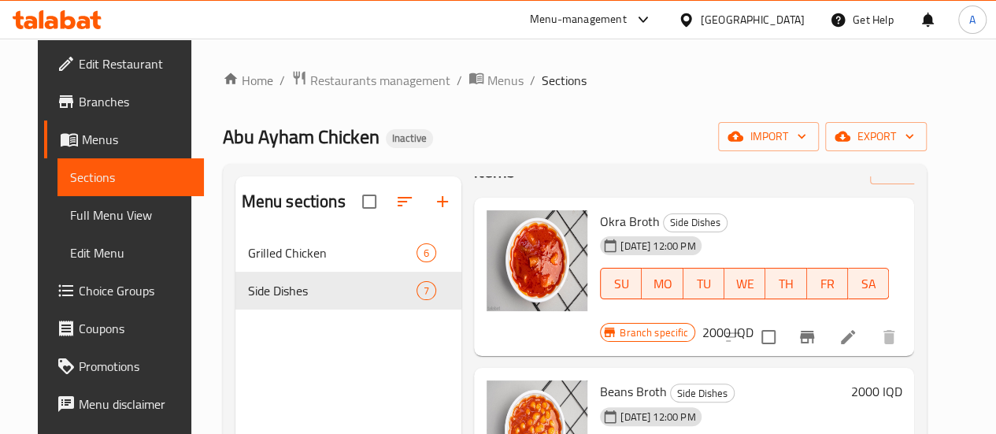
scroll to position [79, 0]
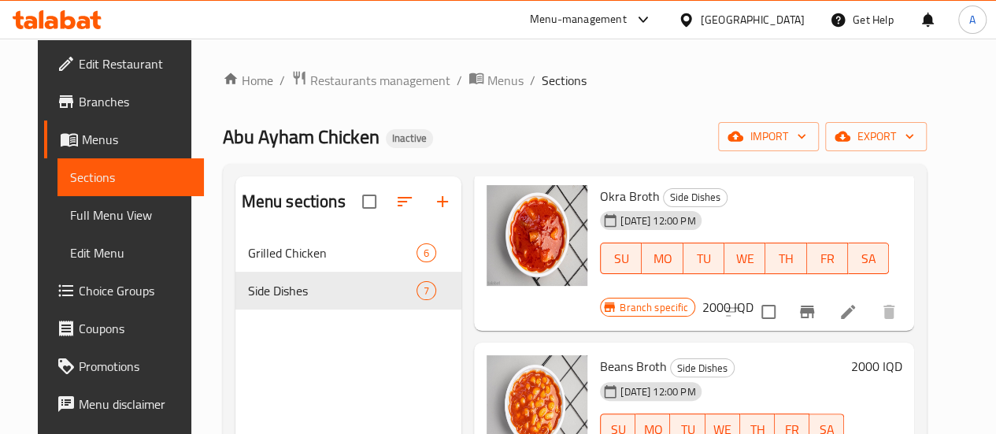
click at [386, 45] on div "Home / Restaurants management / Menus / Sections Abu Ayham Chicken Inactive imp…" at bounding box center [574, 347] width 767 height 616
click at [427, 43] on div "Home / Restaurants management / Menus / Sections Abu Ayham Chicken Inactive imp…" at bounding box center [574, 347] width 767 height 616
click at [335, 83] on span "Restaurants management" at bounding box center [380, 80] width 140 height 19
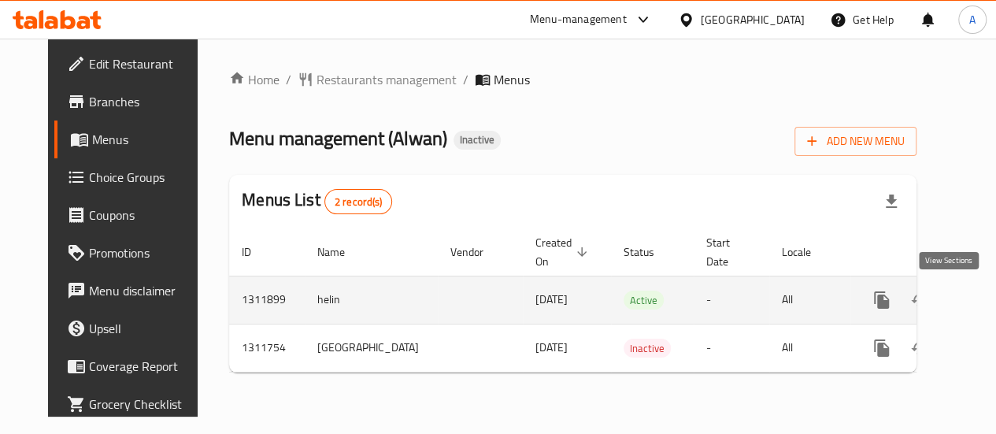
click at [976, 312] on link "enhanced table" at bounding box center [995, 300] width 38 height 38
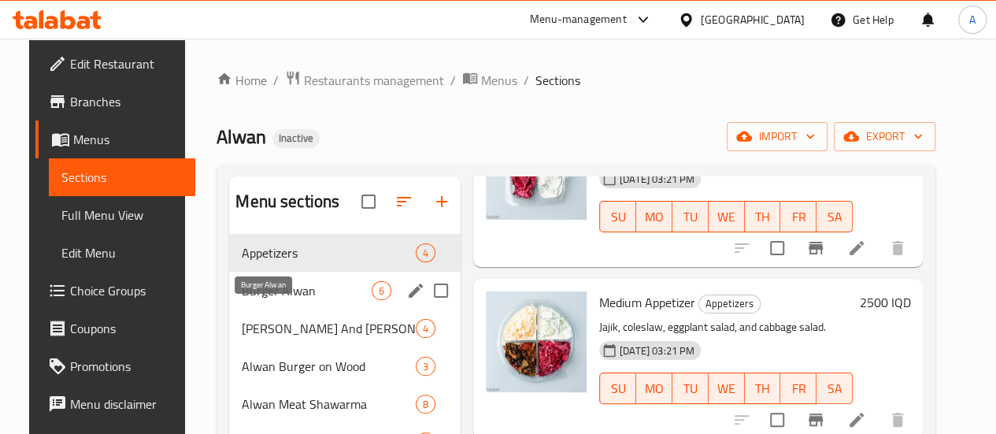
click at [273, 300] on span "Burger Alwan" at bounding box center [307, 290] width 130 height 19
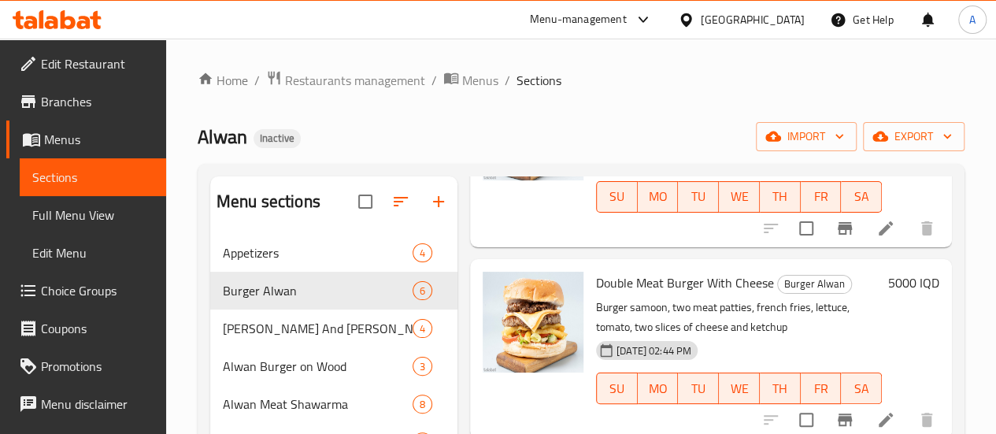
scroll to position [220, 0]
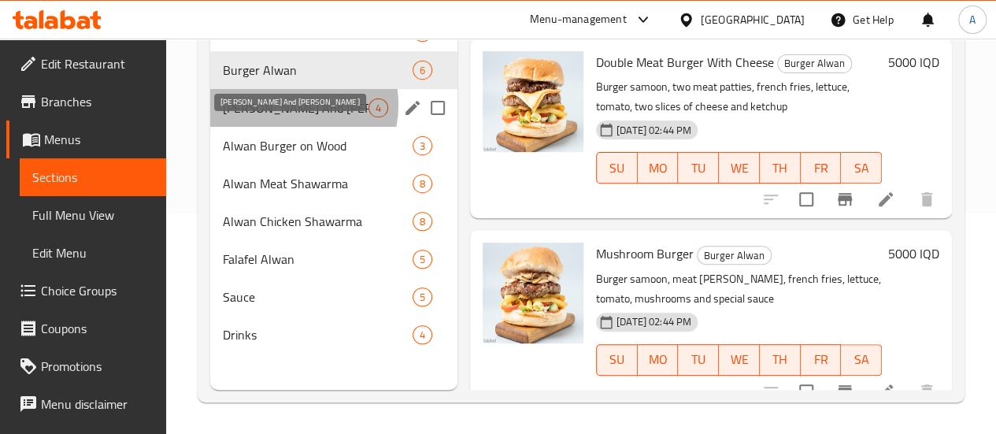
click at [283, 117] on span "Rizo And Alwan Sandwich" at bounding box center [296, 107] width 146 height 19
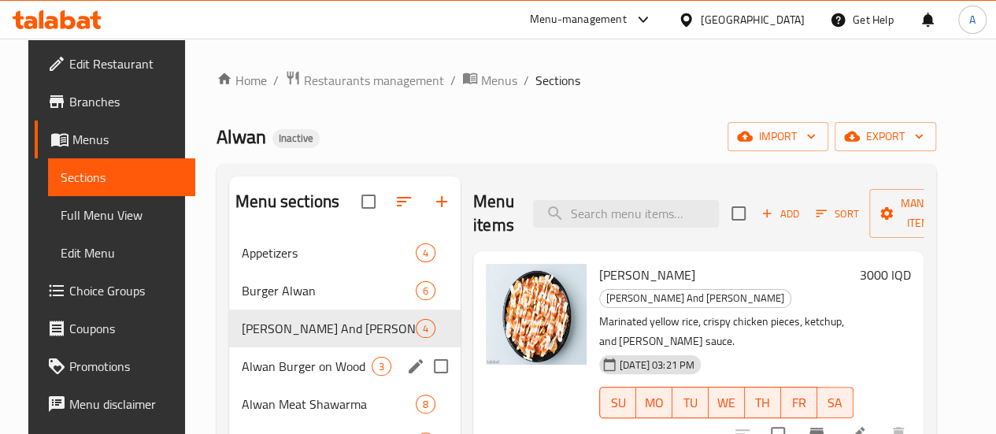
click at [304, 375] on span "Alwan Burger on Wood" at bounding box center [307, 366] width 130 height 19
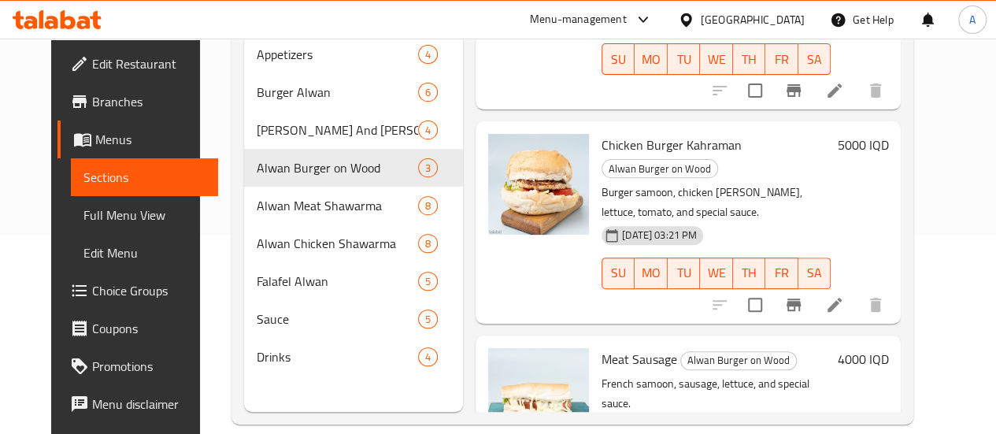
scroll to position [220, 0]
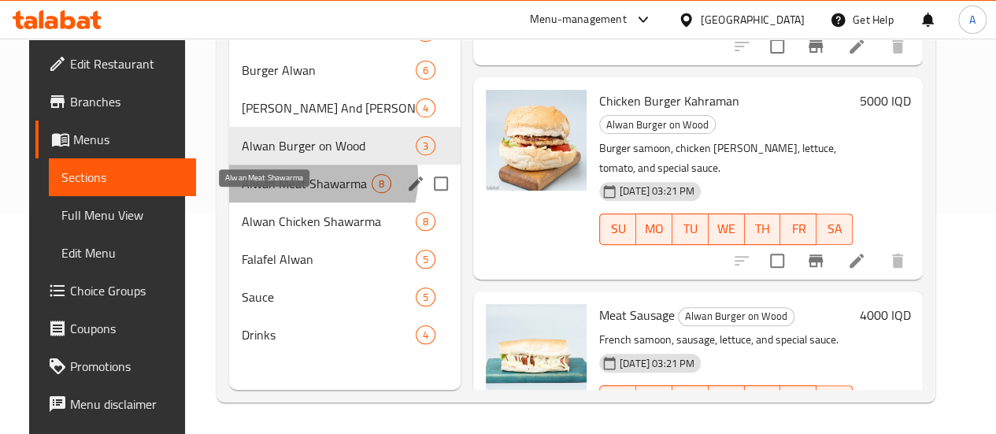
click at [285, 193] on span "Alwan Meat Shawarma" at bounding box center [307, 183] width 130 height 19
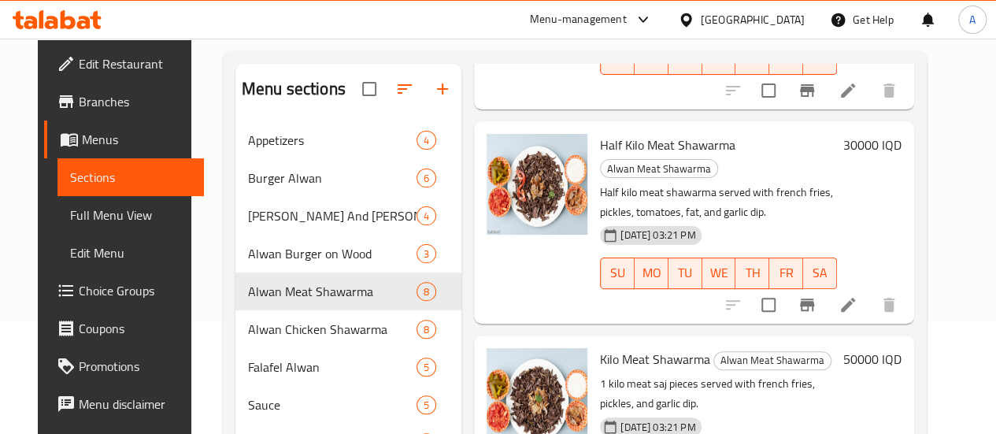
scroll to position [220, 0]
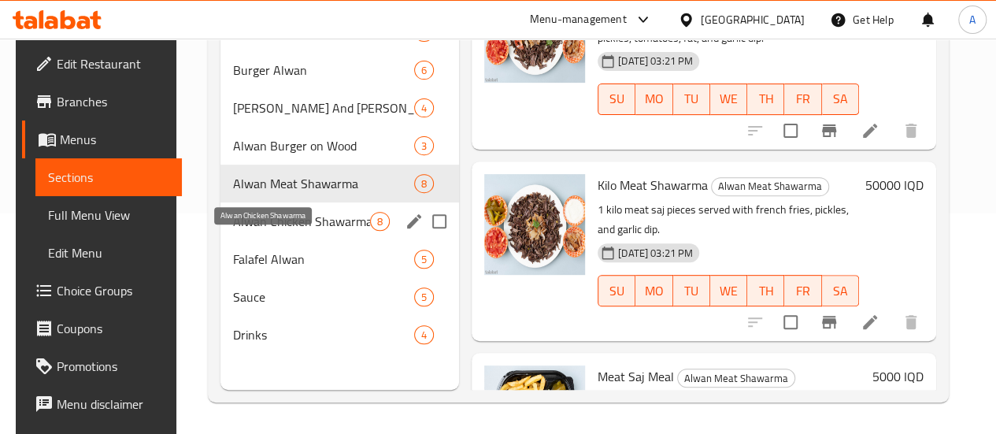
click at [257, 231] on span "Alwan Chicken Shawarma" at bounding box center [301, 221] width 137 height 19
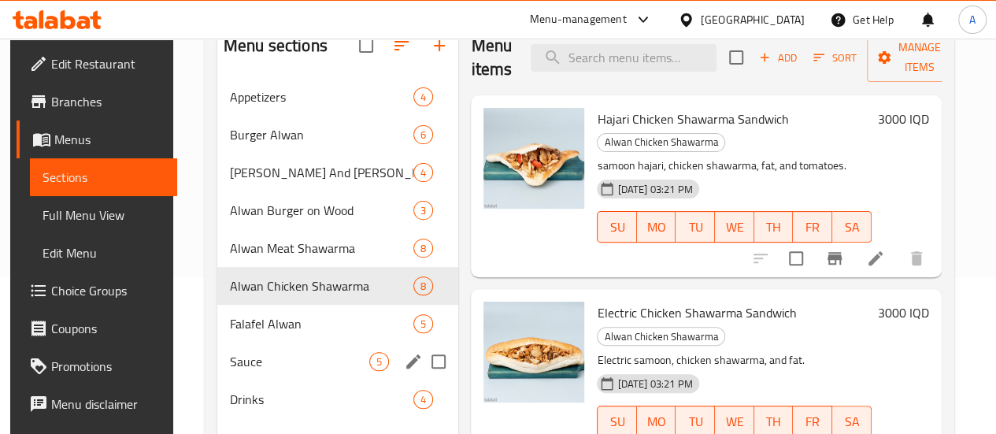
scroll to position [220, 0]
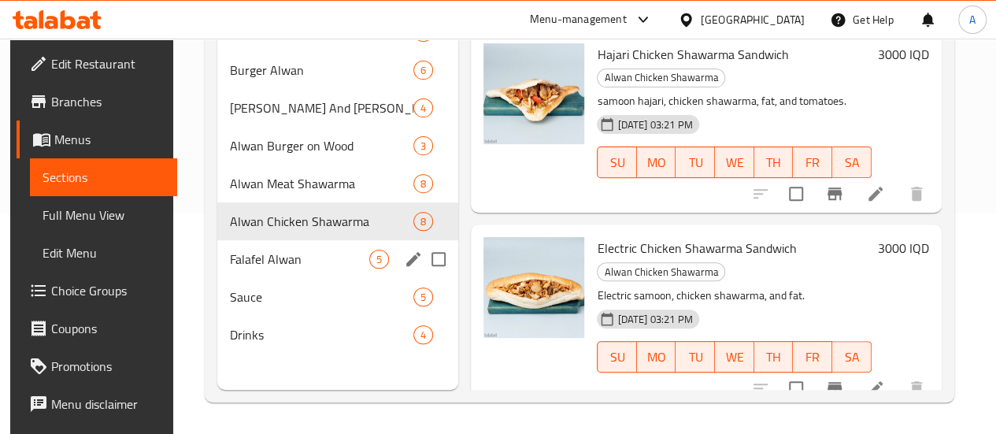
click at [266, 268] on span "Falafel Alwan" at bounding box center [299, 259] width 139 height 19
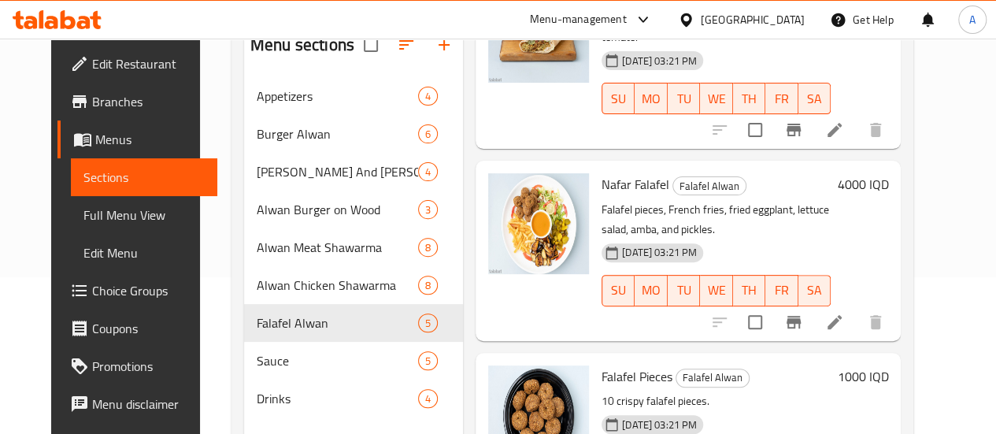
scroll to position [220, 0]
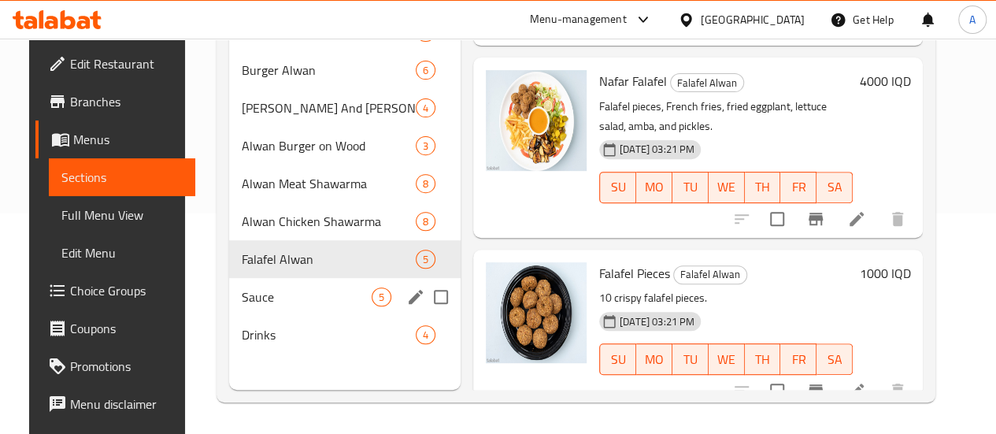
click at [282, 306] on span "Sauce" at bounding box center [307, 296] width 130 height 19
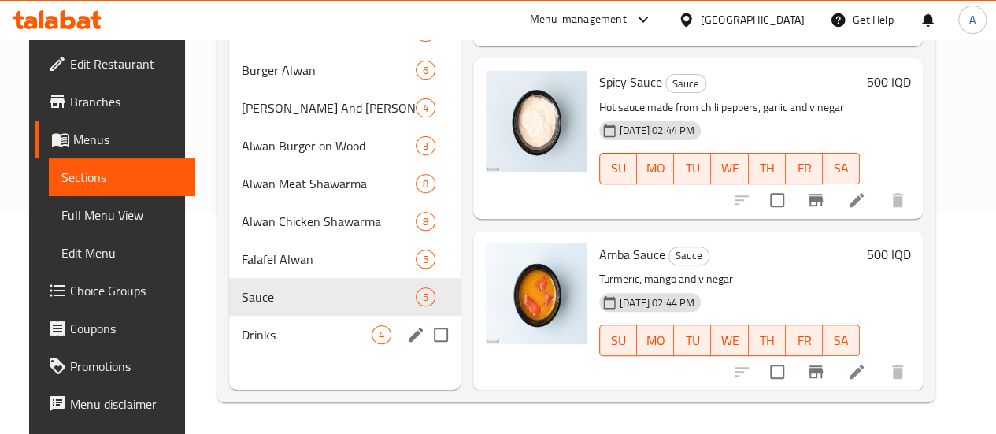
click at [252, 353] on div "Drinks 4" at bounding box center [344, 335] width 231 height 38
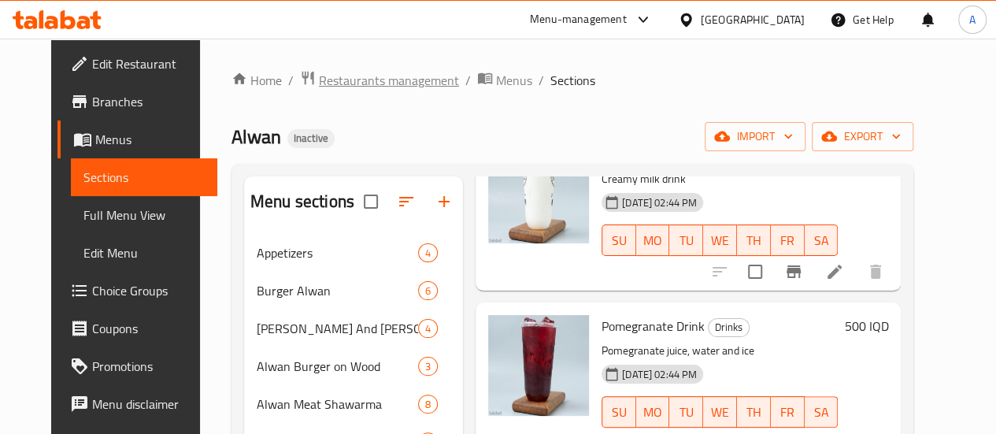
click at [337, 71] on span "Restaurants management" at bounding box center [389, 80] width 140 height 19
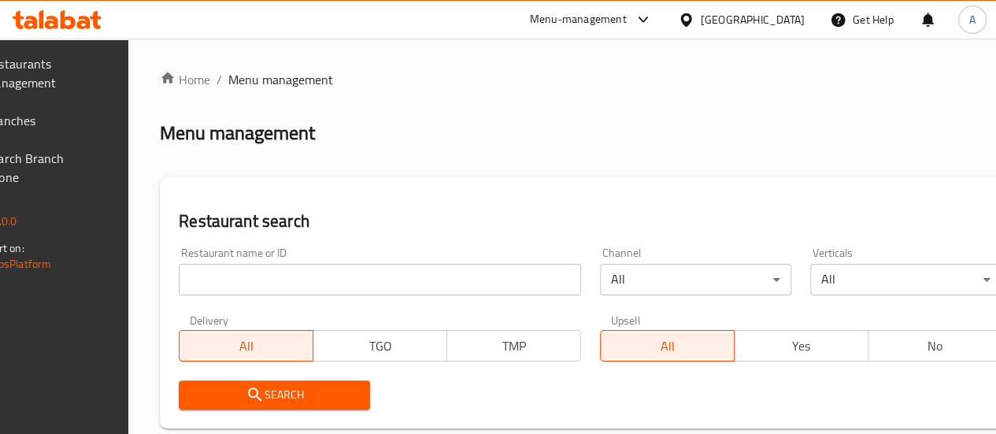
click at [46, 124] on span "Branches" at bounding box center [41, 120] width 113 height 19
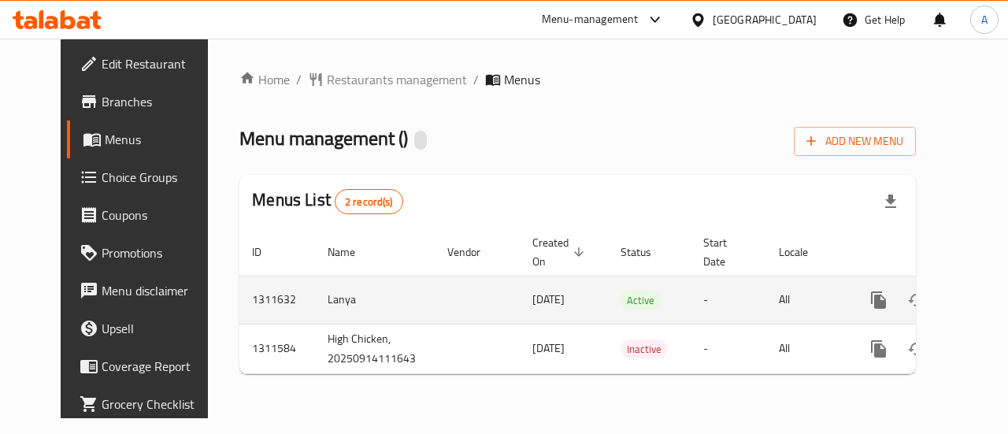
click at [982, 306] on icon "enhanced table" at bounding box center [991, 299] width 19 height 19
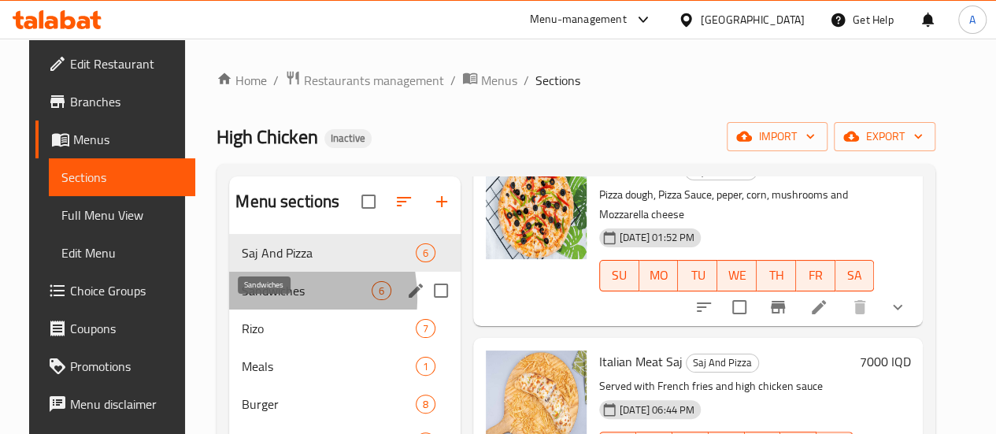
click at [246, 300] on span "Sandwiches" at bounding box center [307, 290] width 130 height 19
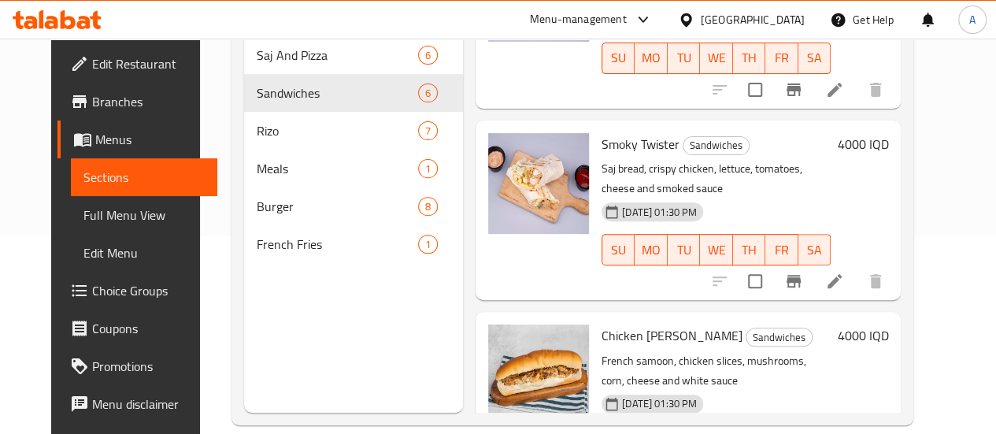
scroll to position [220, 0]
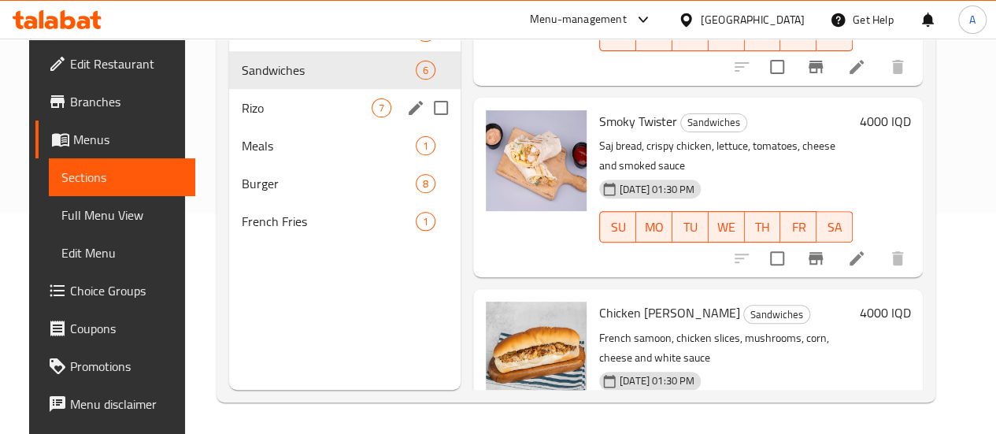
click at [268, 117] on span "Rizo" at bounding box center [307, 107] width 130 height 19
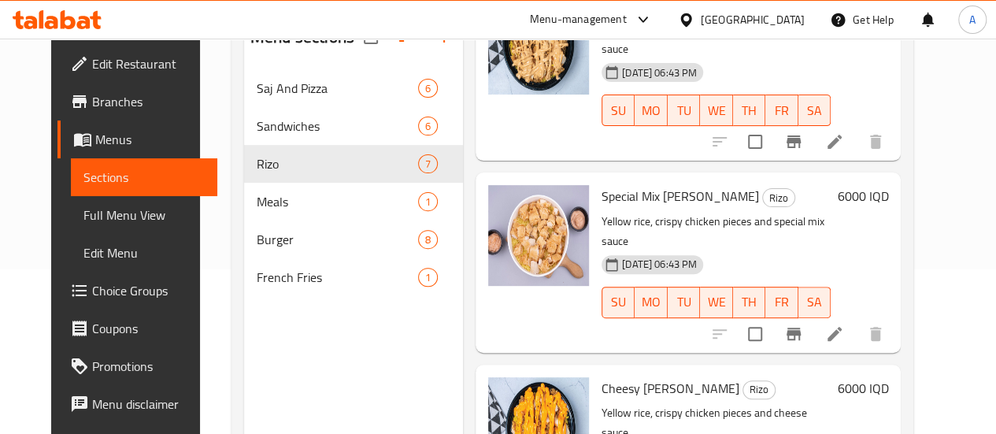
scroll to position [220, 0]
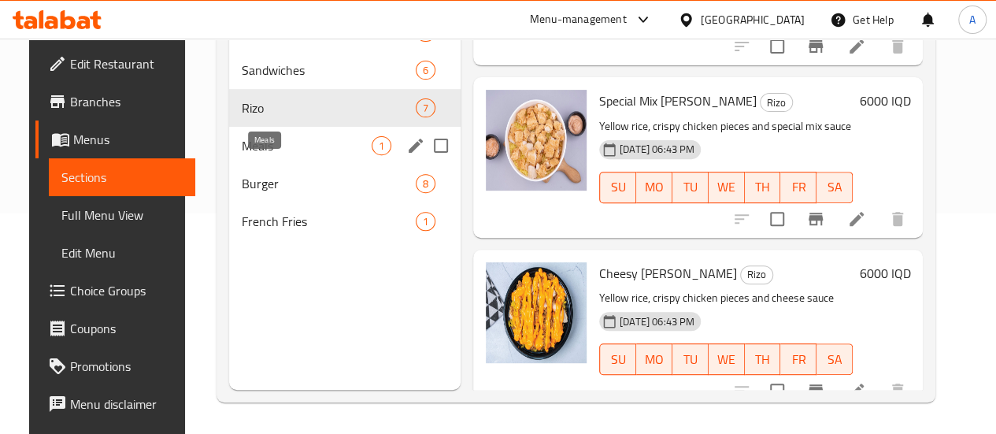
click at [266, 155] on span "Meals" at bounding box center [307, 145] width 130 height 19
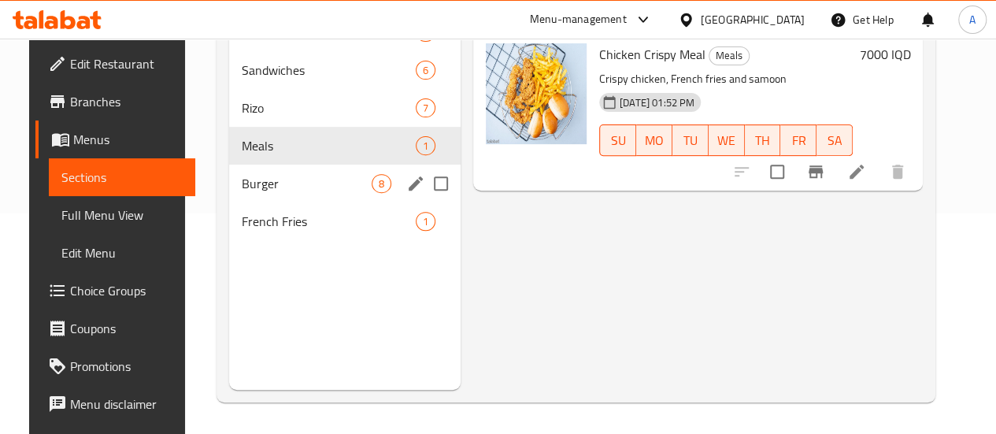
click at [244, 193] on span "Burger" at bounding box center [307, 183] width 130 height 19
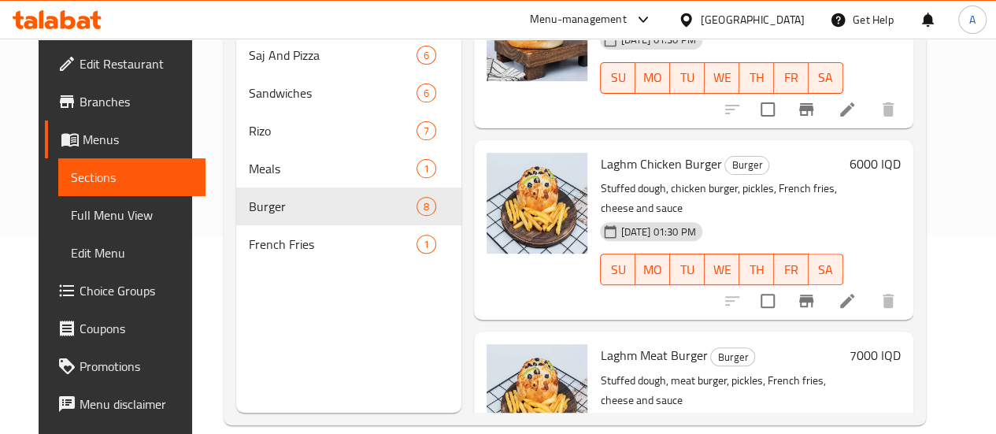
scroll to position [220, 0]
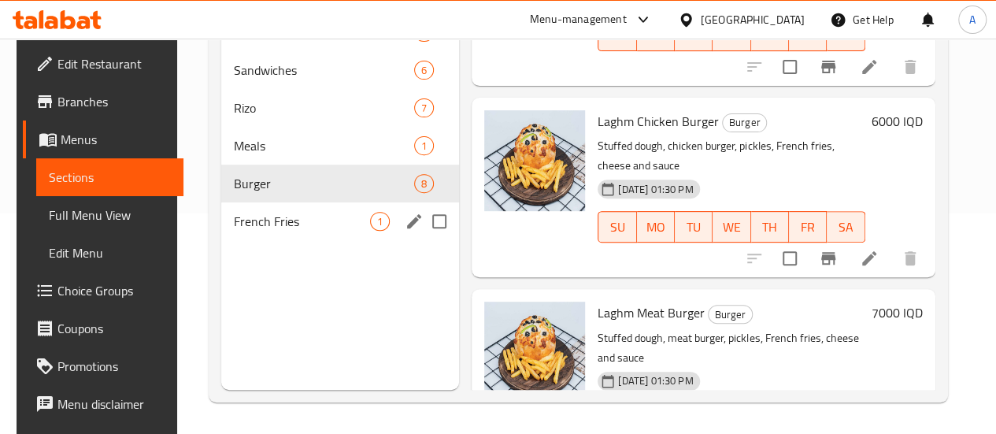
click at [298, 240] on div "French Fries 1" at bounding box center [340, 221] width 238 height 38
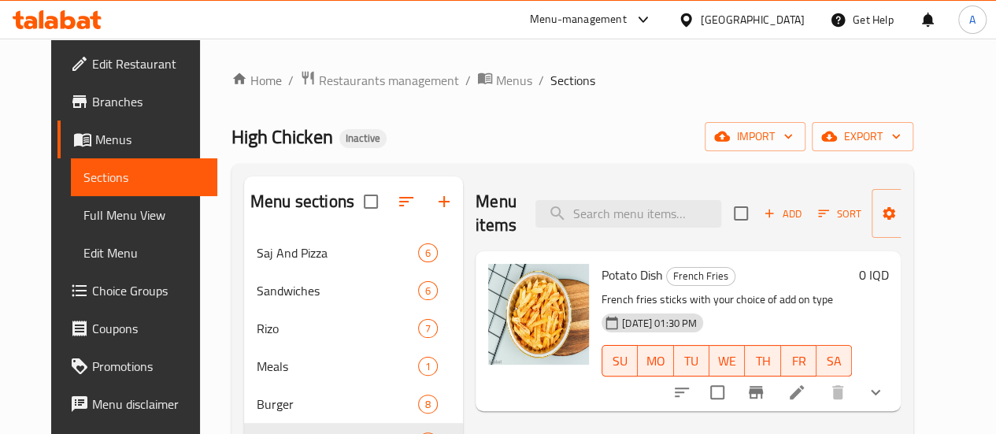
click at [317, 68] on div "Home / Restaurants management / Menus / Sections High Chicken Inactive import e…" at bounding box center [572, 347] width 745 height 616
click at [323, 79] on span "Restaurants management" at bounding box center [389, 80] width 140 height 19
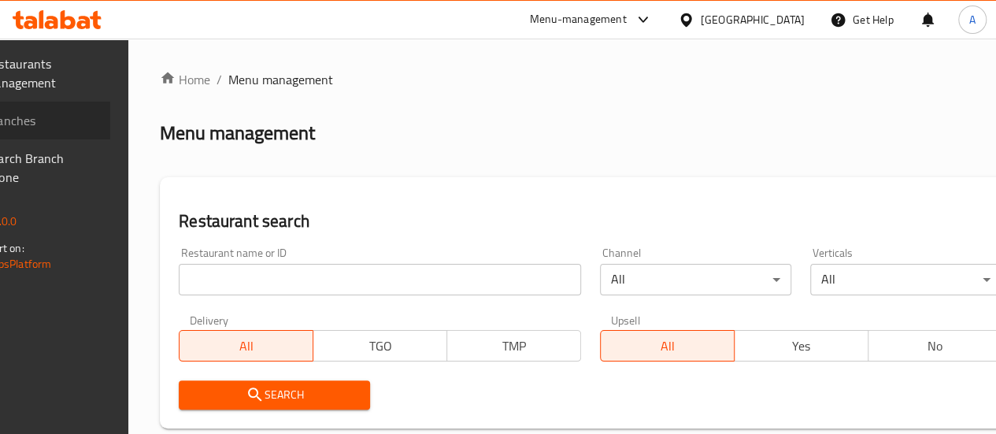
click at [80, 116] on span "Branches" at bounding box center [41, 120] width 113 height 19
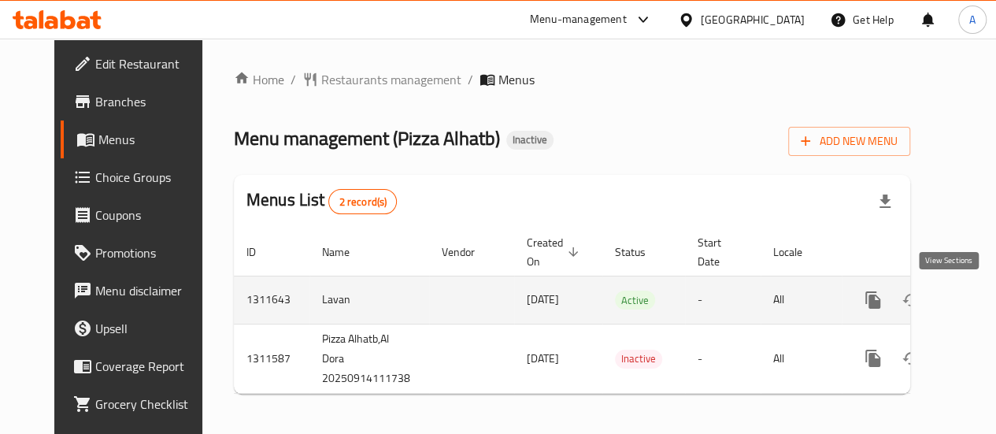
click at [967, 299] on link "enhanced table" at bounding box center [986, 300] width 38 height 38
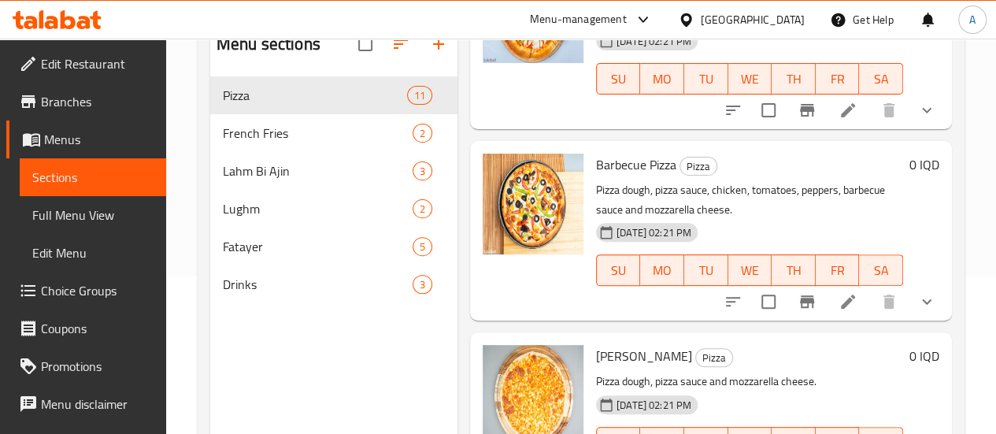
scroll to position [220, 0]
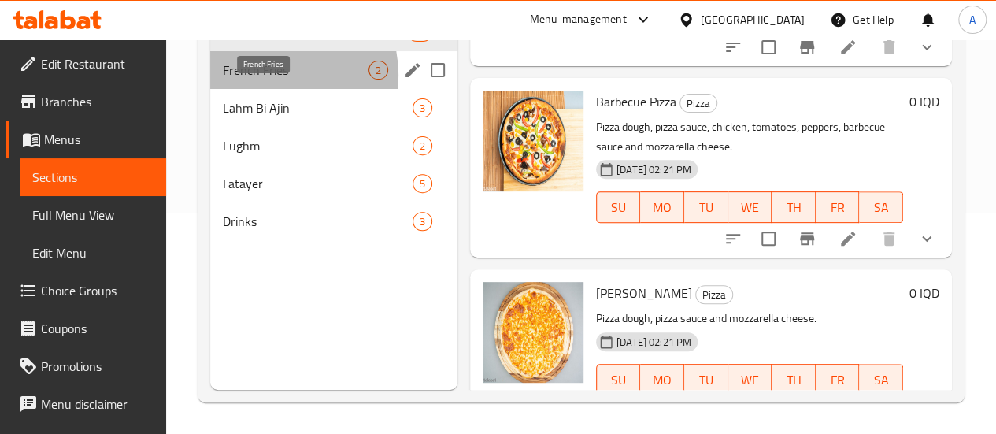
click at [272, 80] on span "French Fries" at bounding box center [296, 70] width 146 height 19
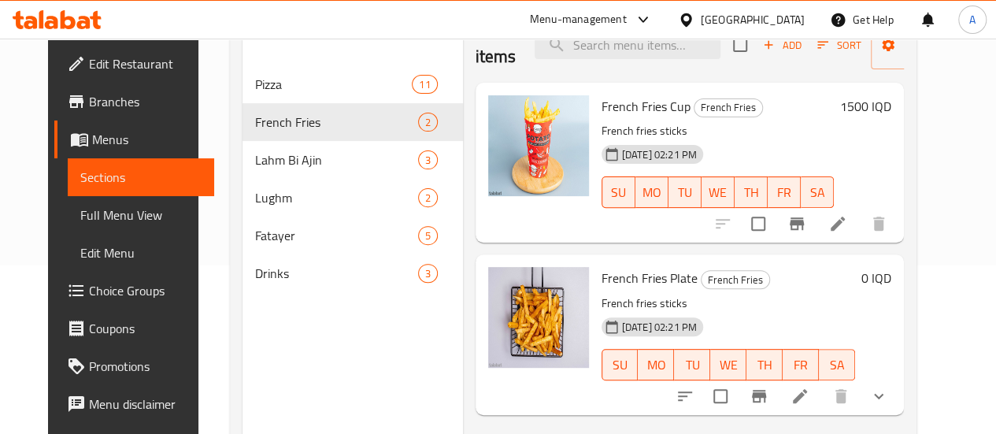
scroll to position [220, 0]
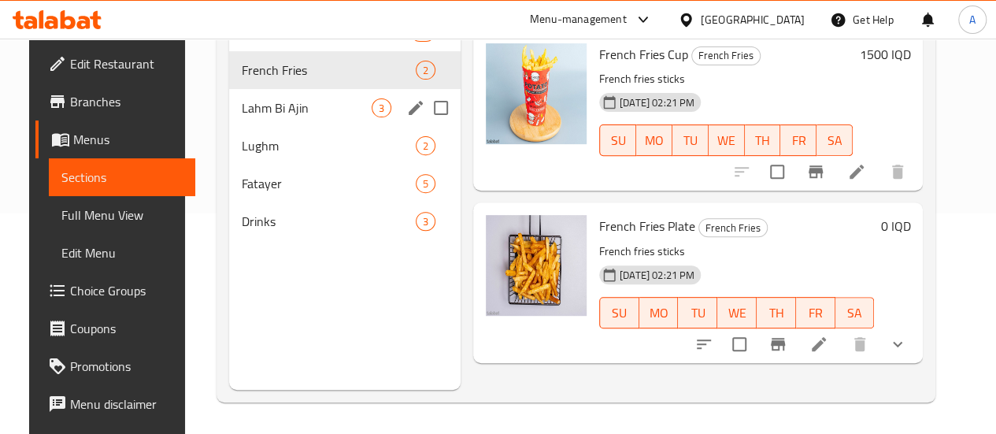
click at [261, 117] on span "Lahm Bi Ajin" at bounding box center [307, 107] width 130 height 19
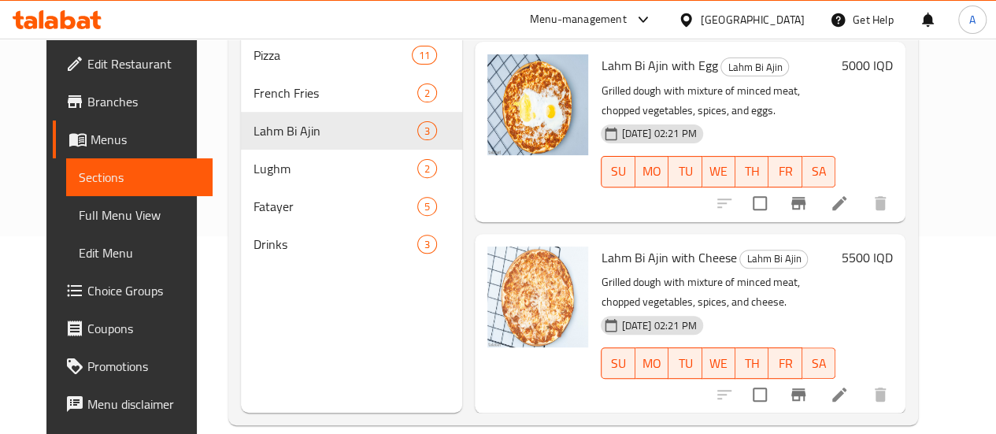
scroll to position [220, 0]
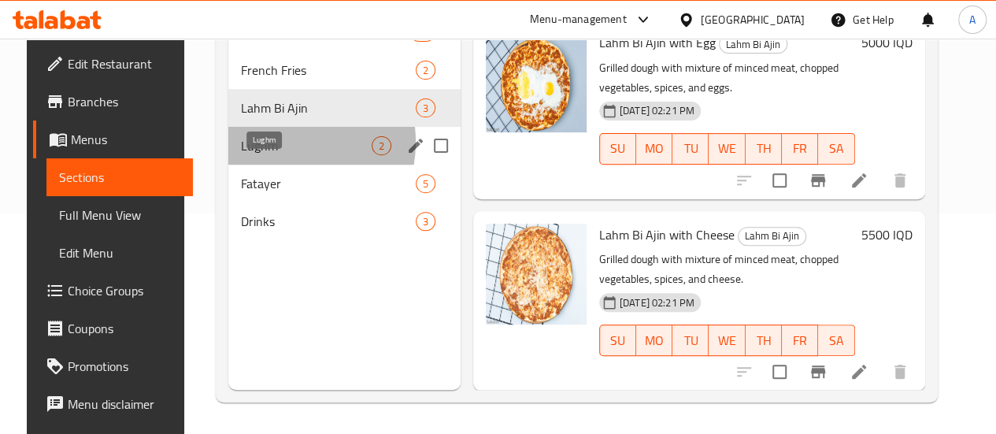
click at [267, 155] on span "Lughm" at bounding box center [306, 145] width 131 height 19
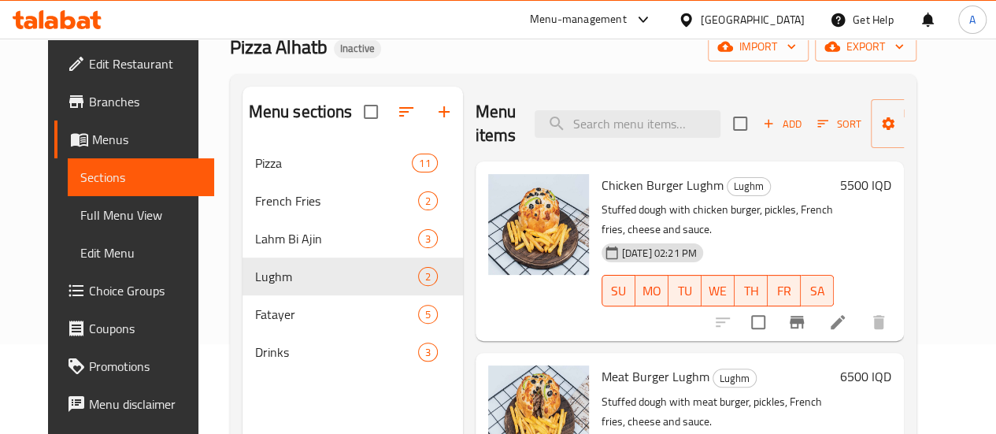
scroll to position [220, 0]
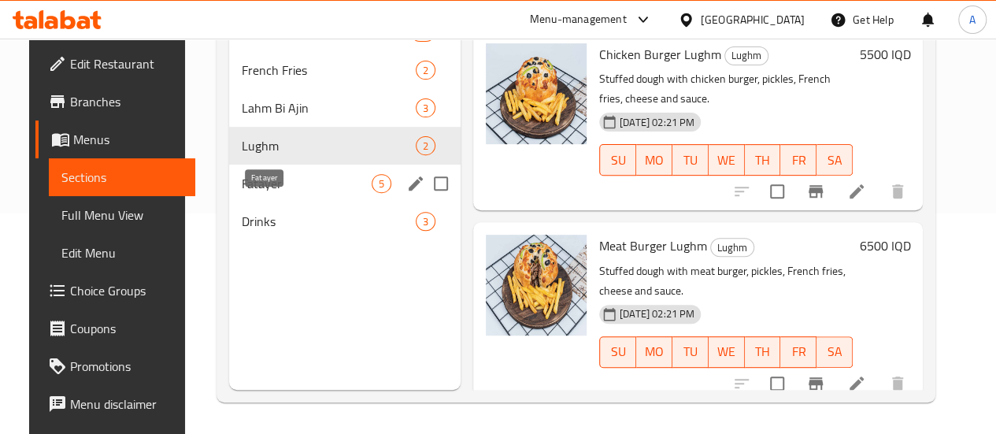
click at [260, 193] on span "Fatayer" at bounding box center [307, 183] width 130 height 19
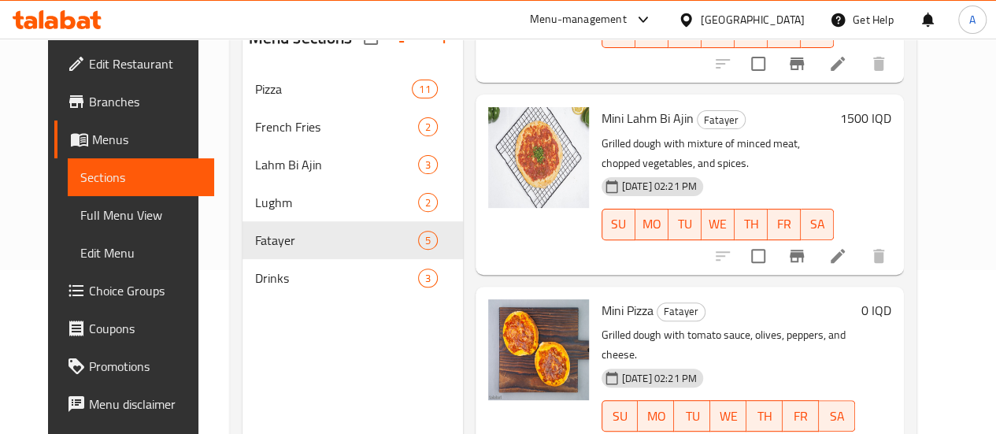
scroll to position [220, 0]
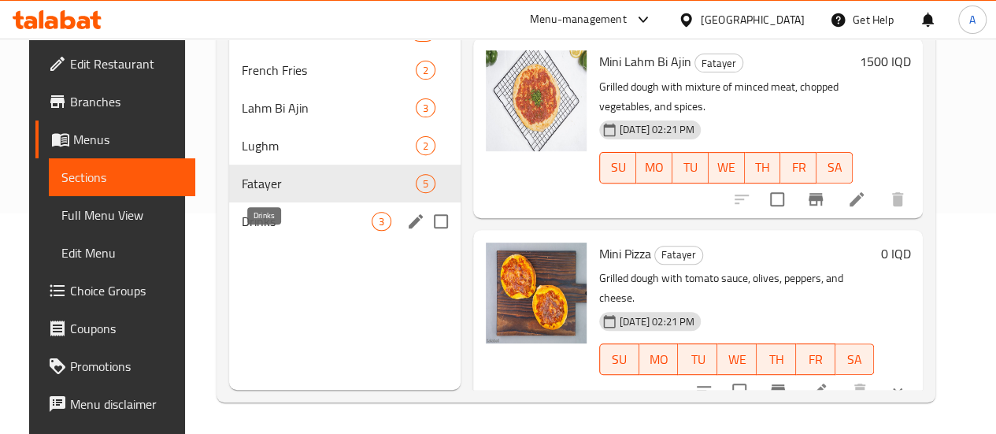
click at [290, 231] on span "Drinks" at bounding box center [307, 221] width 130 height 19
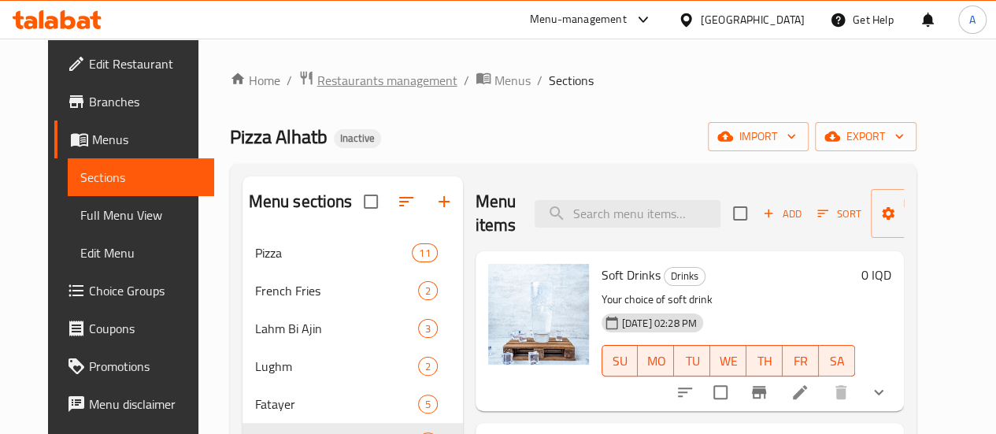
click at [370, 86] on span "Restaurants management" at bounding box center [387, 80] width 140 height 19
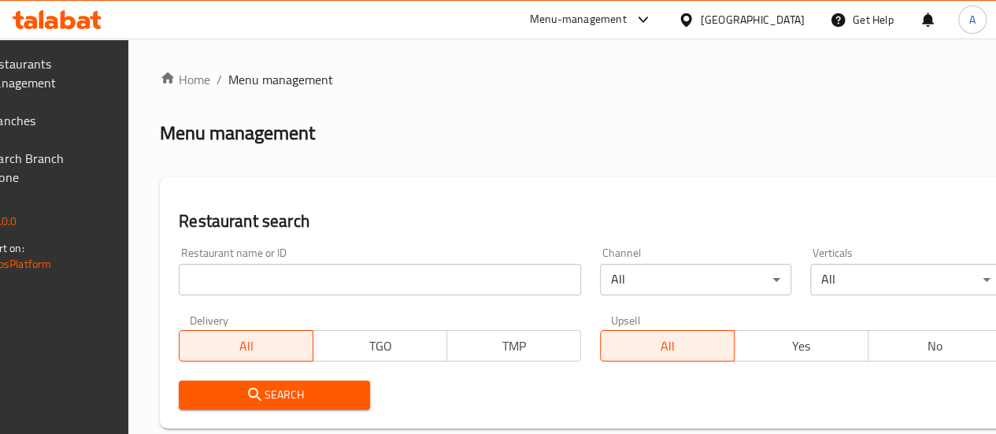
click at [80, 127] on span "Branches" at bounding box center [41, 120] width 113 height 19
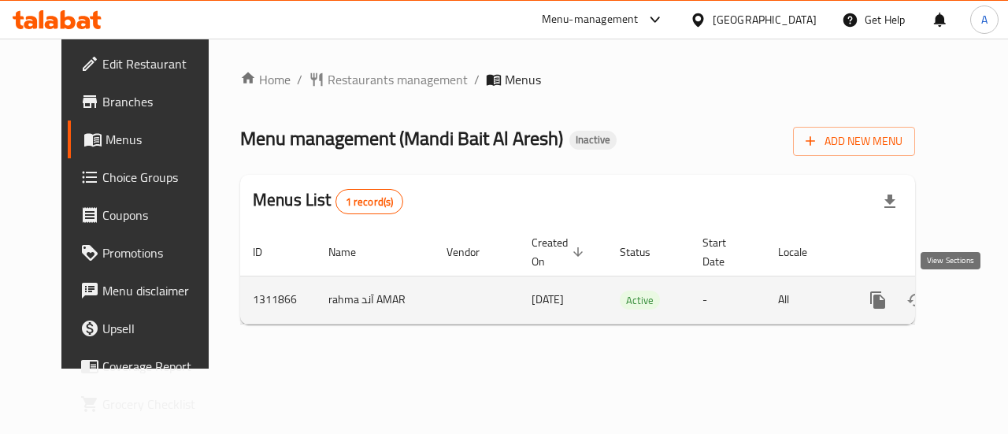
click at [972, 301] on link "enhanced table" at bounding box center [991, 300] width 38 height 38
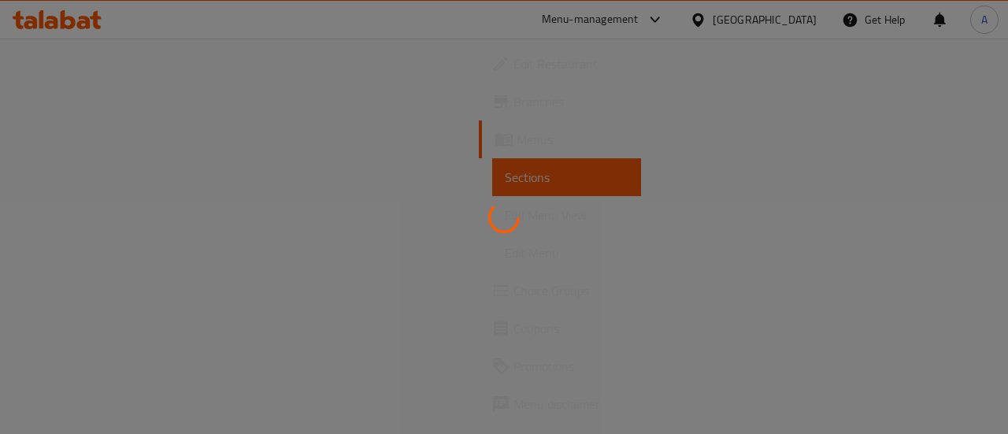
click at [670, 218] on div at bounding box center [504, 217] width 1008 height 434
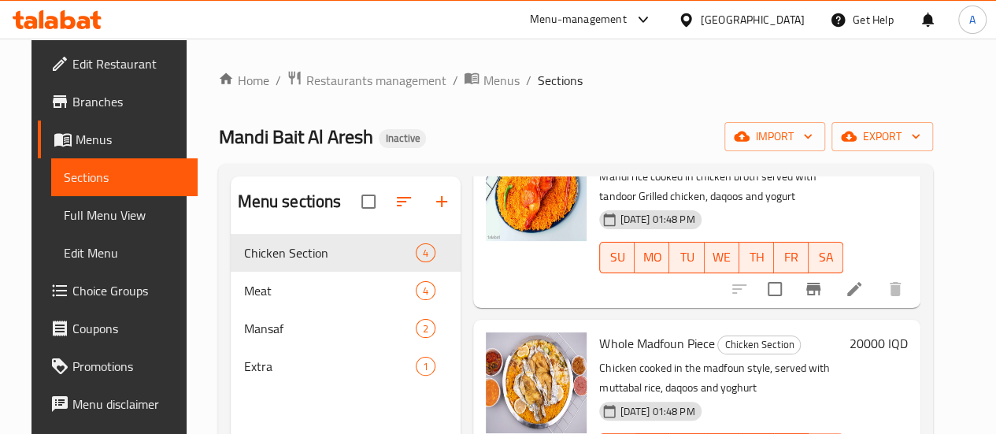
scroll to position [395, 0]
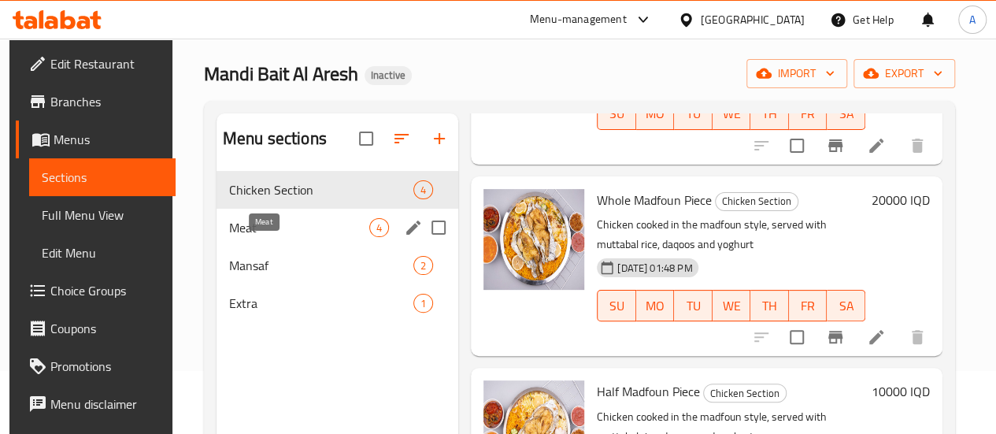
click at [263, 237] on span "Meat" at bounding box center [299, 227] width 140 height 19
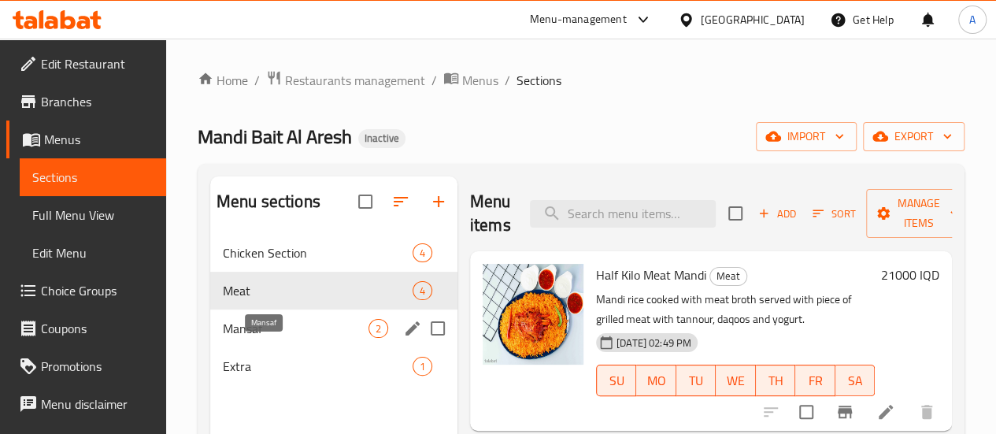
click at [271, 338] on span "Mansaf" at bounding box center [296, 328] width 146 height 19
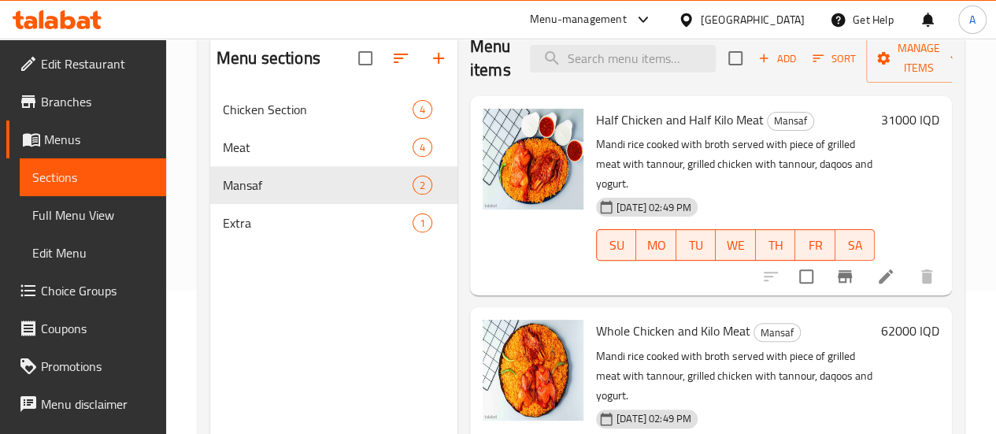
scroll to position [220, 0]
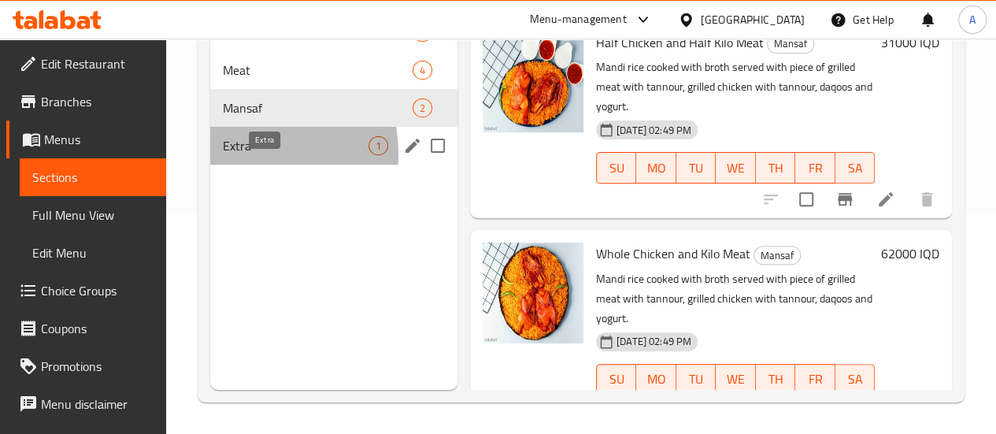
click at [238, 155] on span "Extra" at bounding box center [296, 145] width 146 height 19
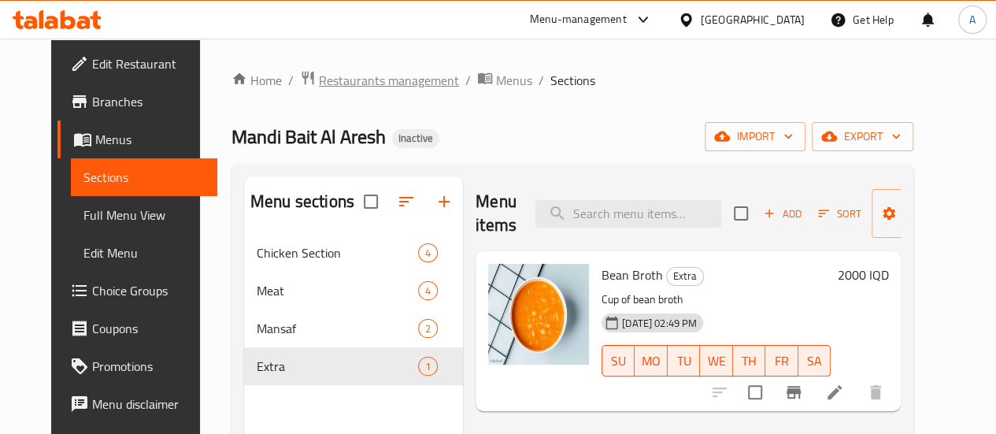
click at [334, 76] on span "Restaurants management" at bounding box center [389, 80] width 140 height 19
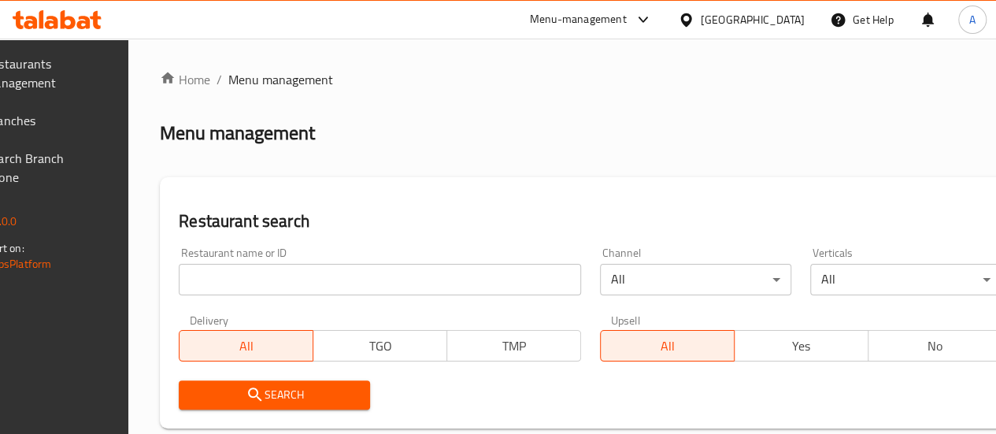
click at [74, 124] on span "Branches" at bounding box center [41, 120] width 113 height 19
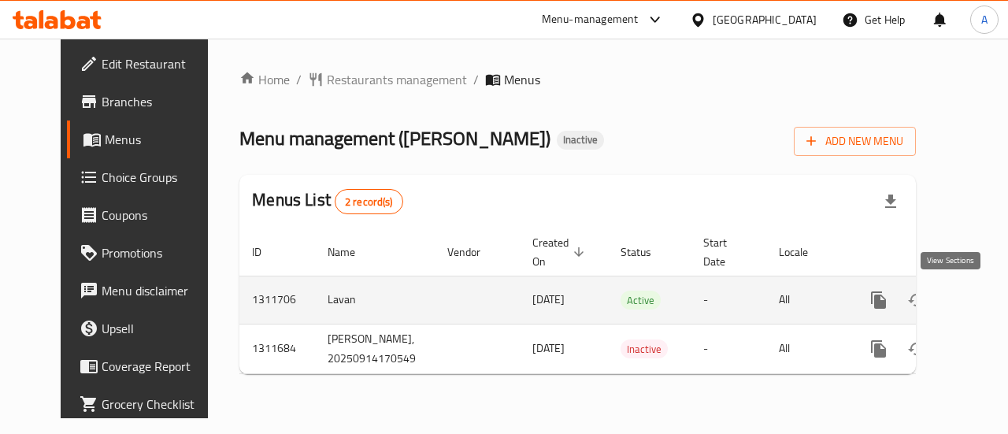
click at [982, 305] on icon "enhanced table" at bounding box center [991, 299] width 19 height 19
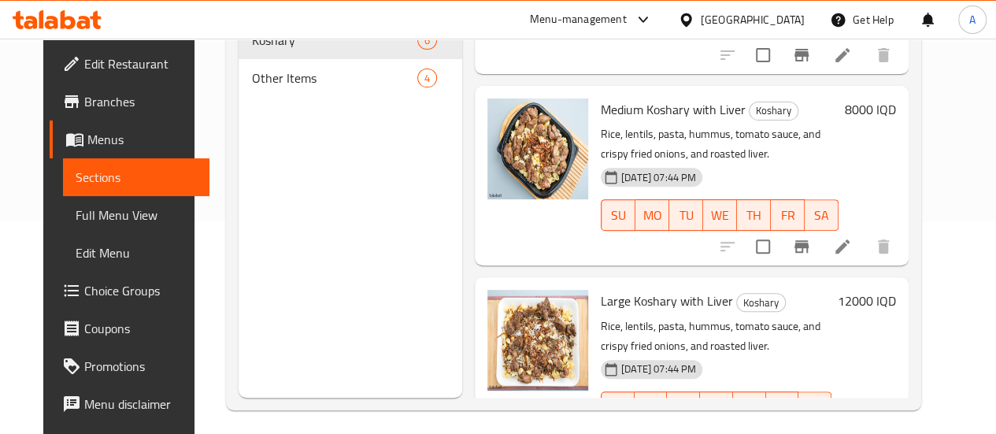
scroll to position [220, 0]
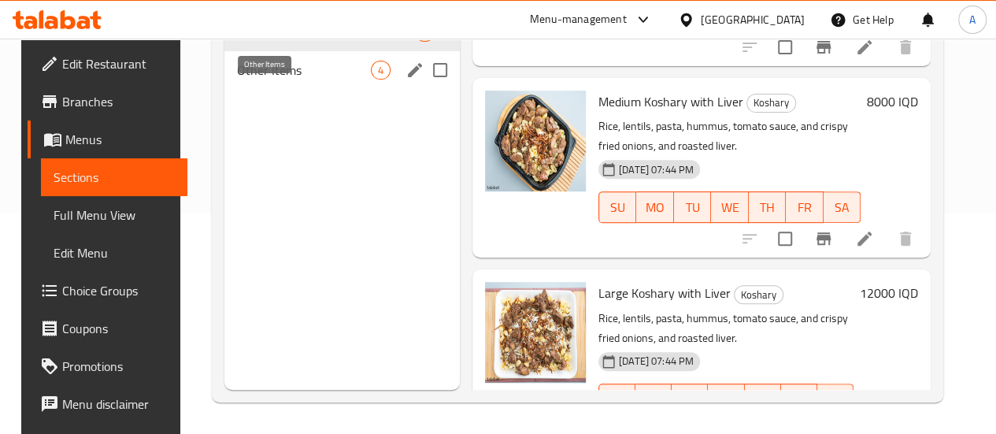
click at [272, 80] on span "Other Items" at bounding box center [304, 70] width 134 height 19
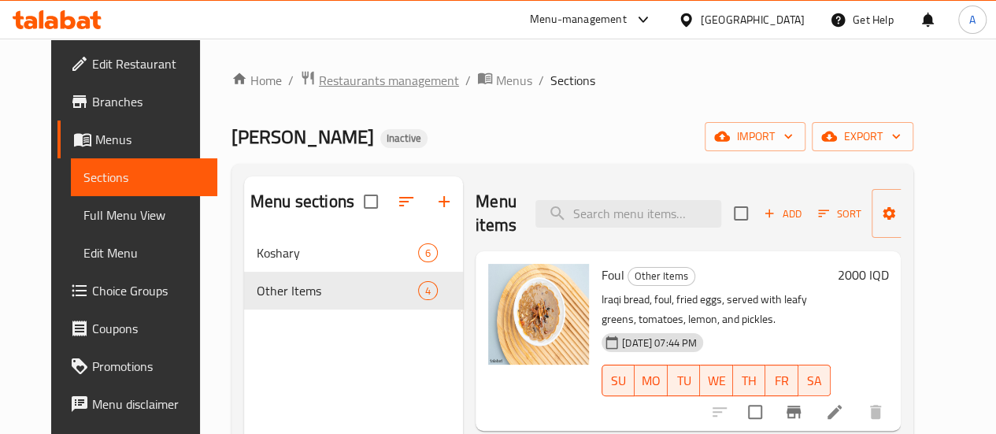
click at [355, 76] on span "Restaurants management" at bounding box center [389, 80] width 140 height 19
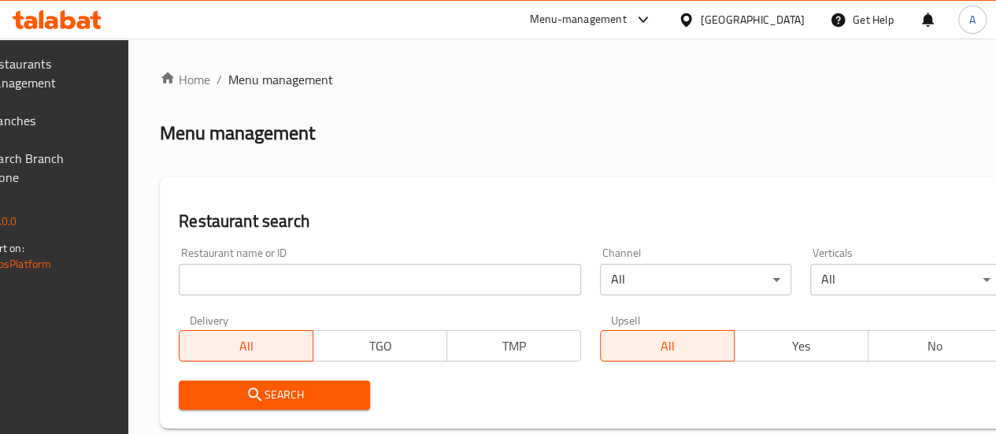
click at [53, 124] on span "Branches" at bounding box center [41, 120] width 113 height 19
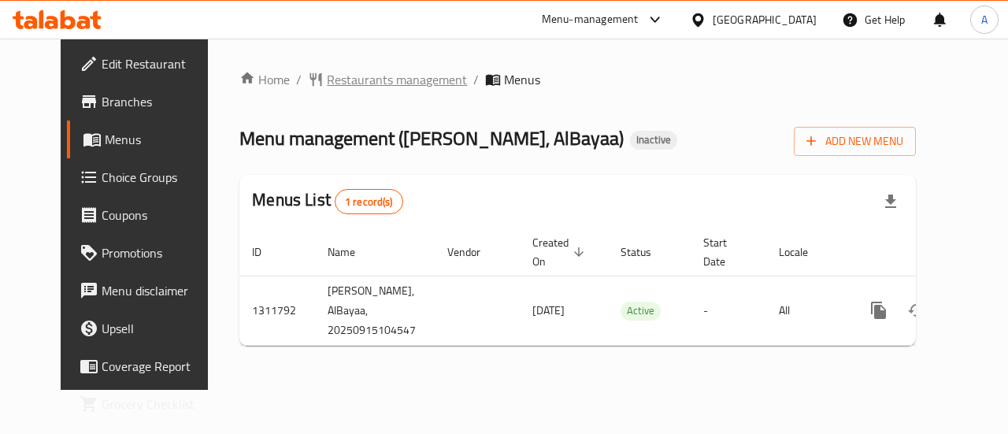
click at [327, 70] on span "Restaurants management" at bounding box center [397, 79] width 140 height 19
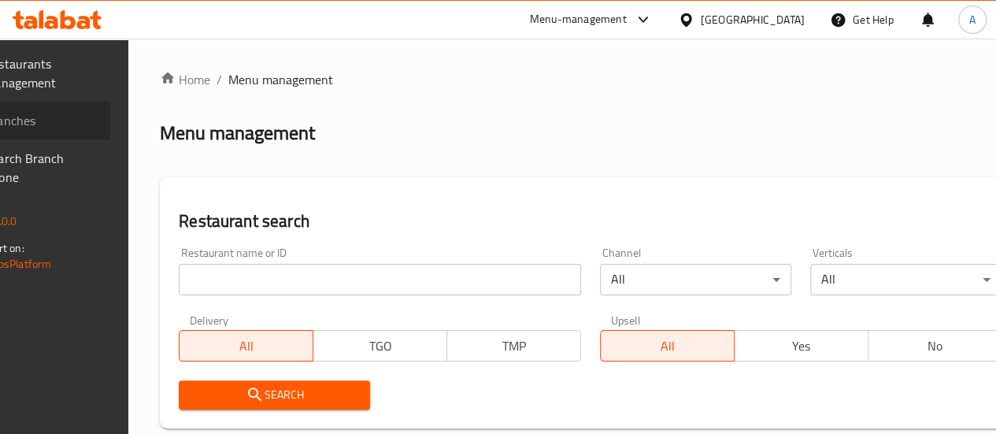
click at [71, 113] on span "Branches" at bounding box center [41, 120] width 113 height 19
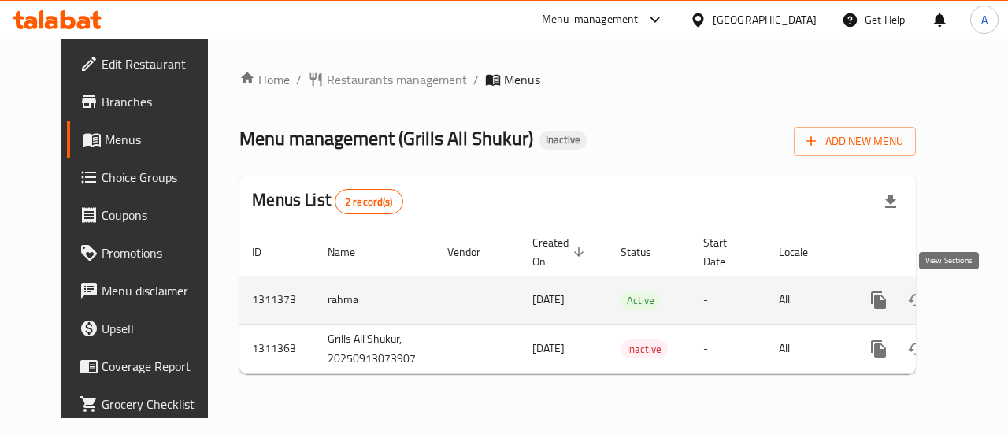
click at [973, 302] on link "enhanced table" at bounding box center [992, 300] width 38 height 38
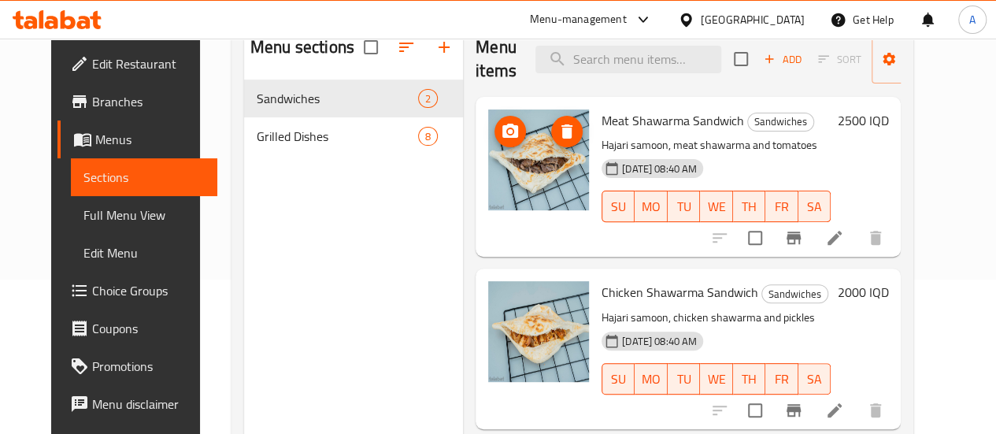
scroll to position [63, 0]
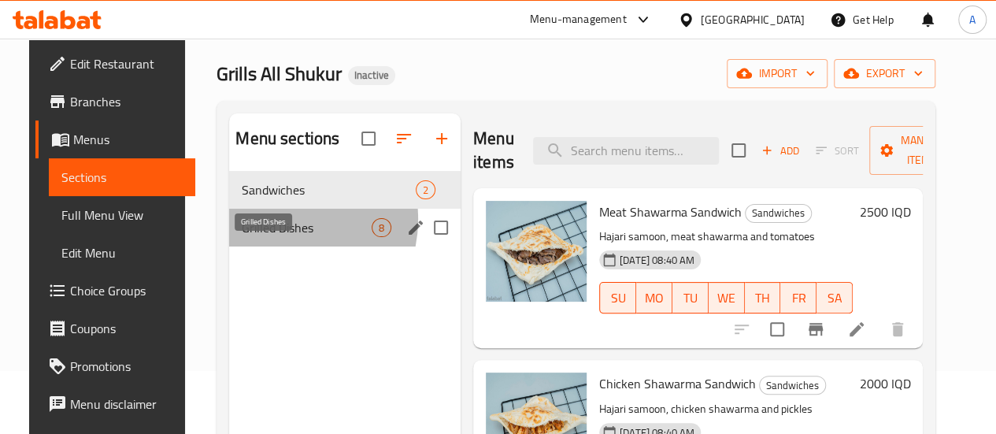
drag, startPoint x: 261, startPoint y: 243, endPoint x: 287, endPoint y: 248, distance: 27.2
click at [260, 237] on span "Grilled Dishes" at bounding box center [307, 227] width 130 height 19
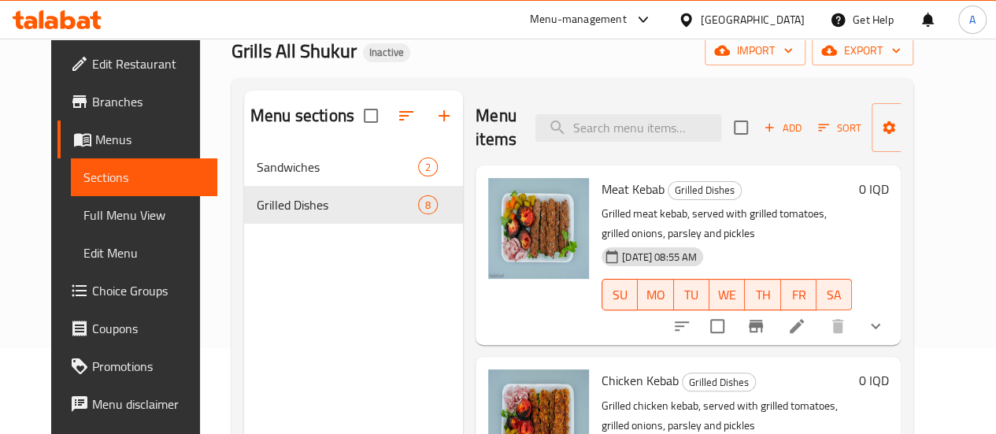
scroll to position [63, 0]
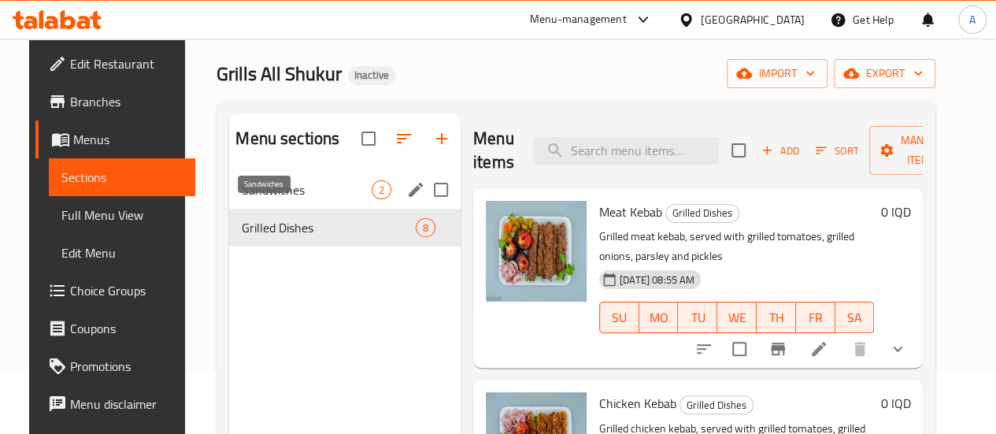
click at [290, 199] on span "Sandwiches" at bounding box center [307, 189] width 130 height 19
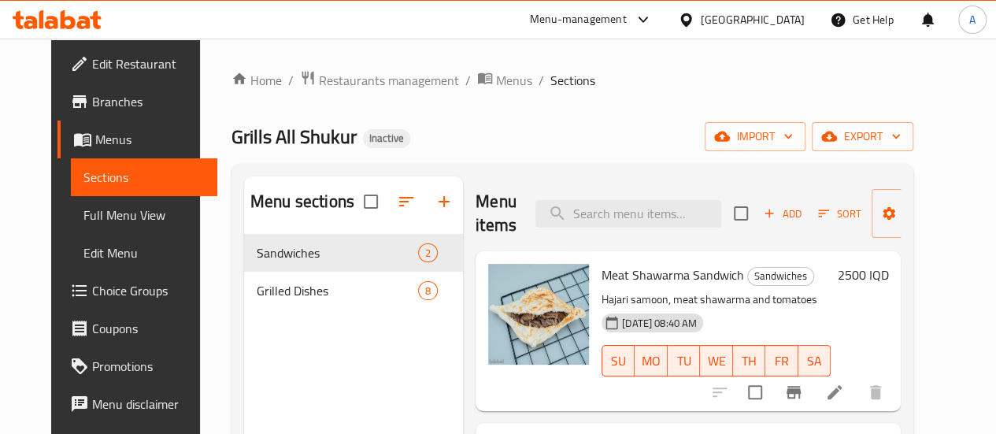
click at [92, 105] on span "Branches" at bounding box center [148, 101] width 113 height 19
